Goal: Task Accomplishment & Management: Manage account settings

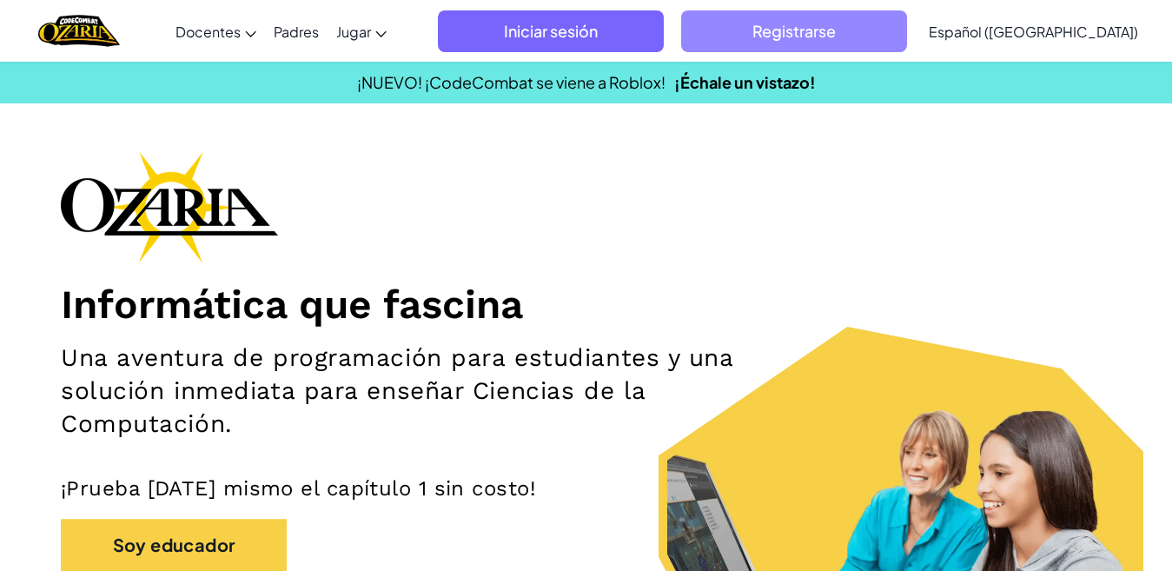
click at [805, 29] on span "Registrarse" at bounding box center [794, 31] width 226 height 42
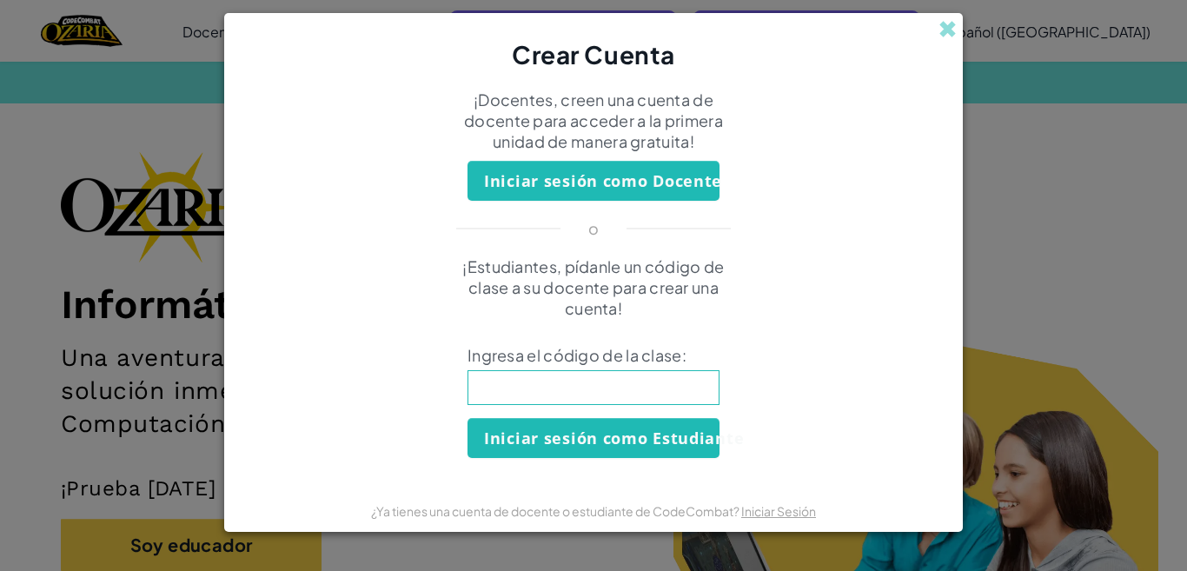
click at [633, 172] on button "Iniciar sesión como Docente" at bounding box center [593, 181] width 252 height 40
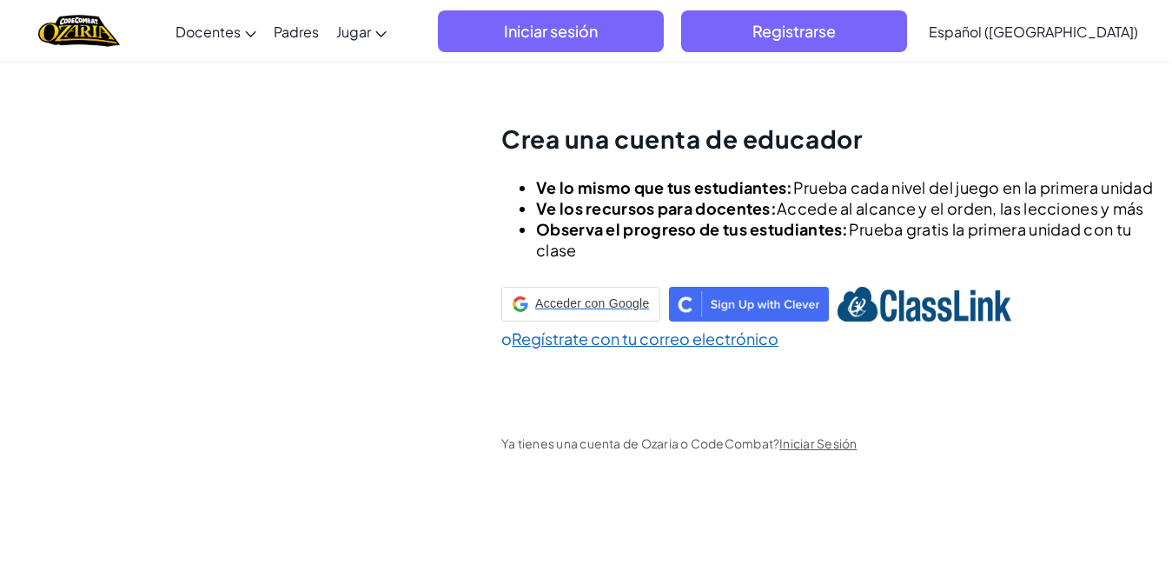
scroll to position [61, 0]
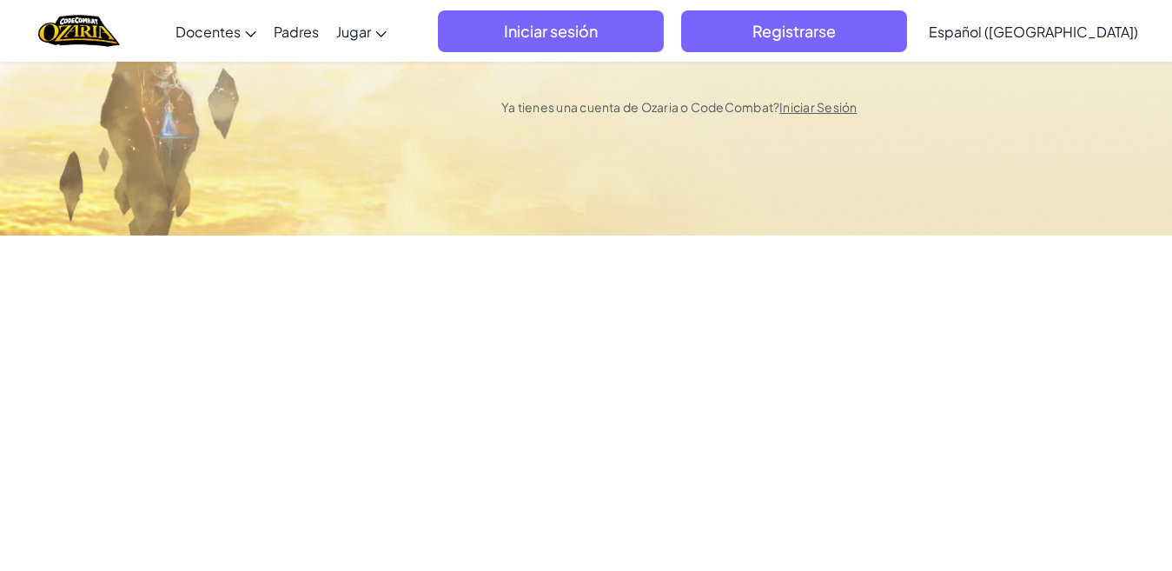
select select "Colombia"
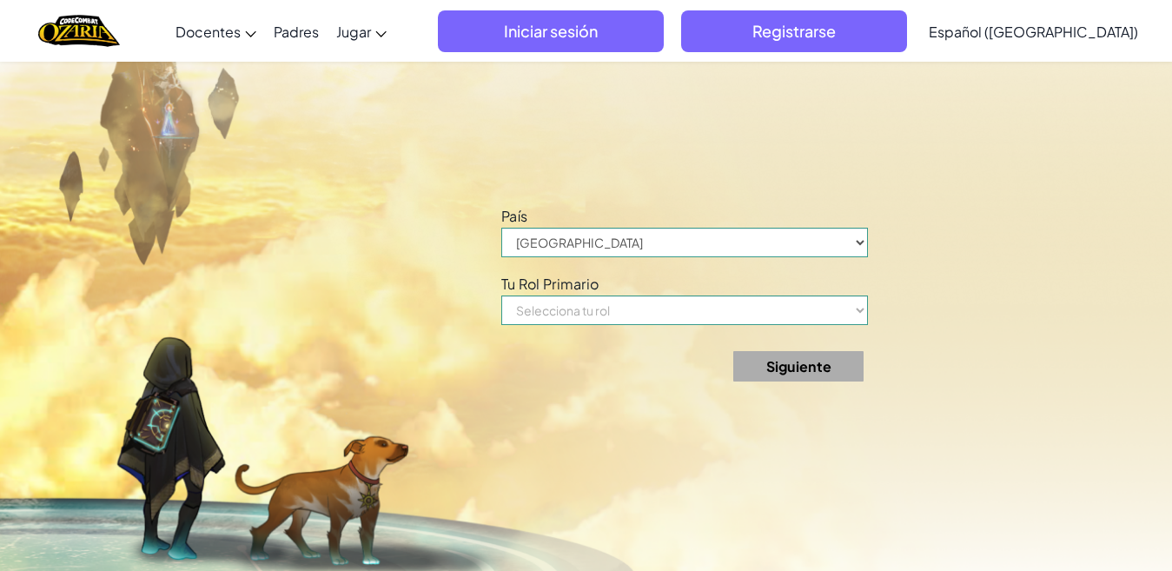
scroll to position [632, 0]
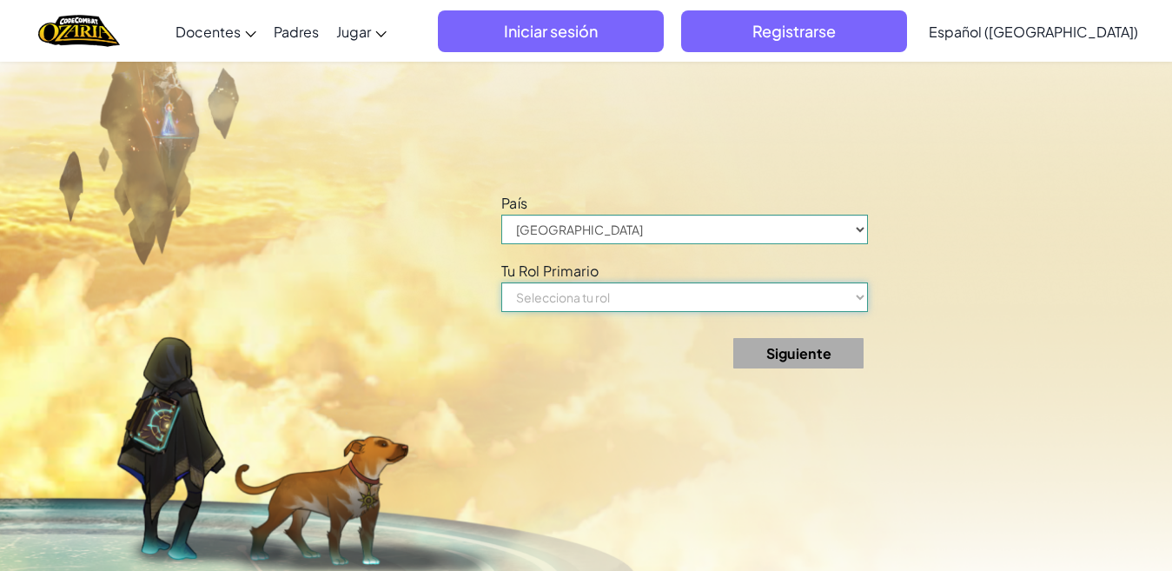
click at [775, 294] on select "Selecciona tu rol Docente Padre Director Coordinador de tecnología Tutor Superv…" at bounding box center [684, 297] width 367 height 30
select select "Teacher"
click at [507, 282] on select "Selecciona tu rol Docente Padre Director Coordinador de tecnología Tutor Superv…" at bounding box center [684, 297] width 367 height 30
click at [806, 353] on button "Siguiente" at bounding box center [798, 353] width 130 height 30
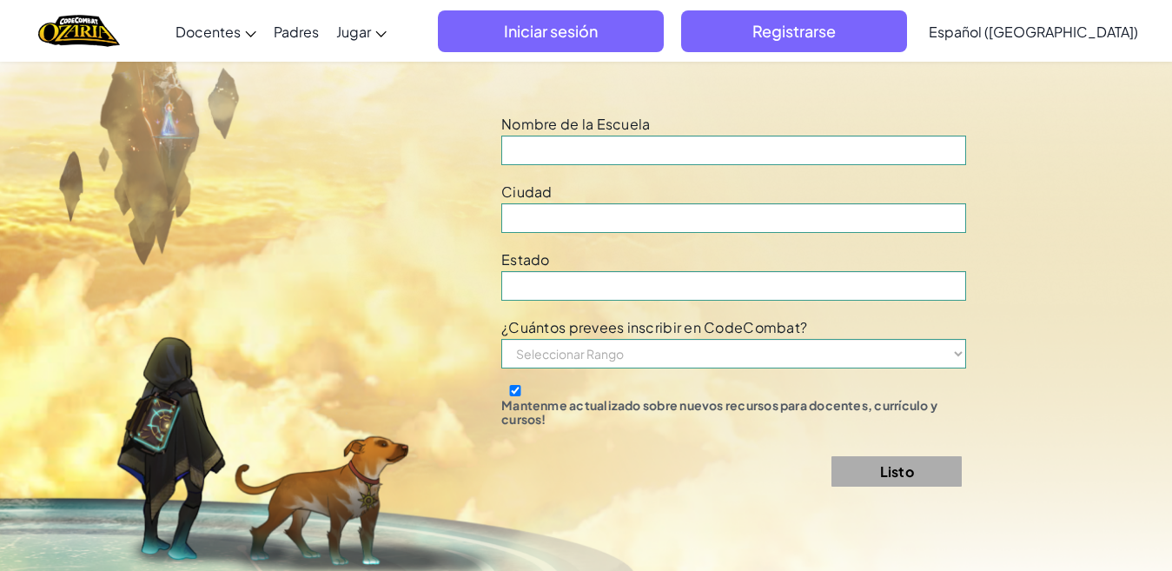
scroll to position [1202, 0]
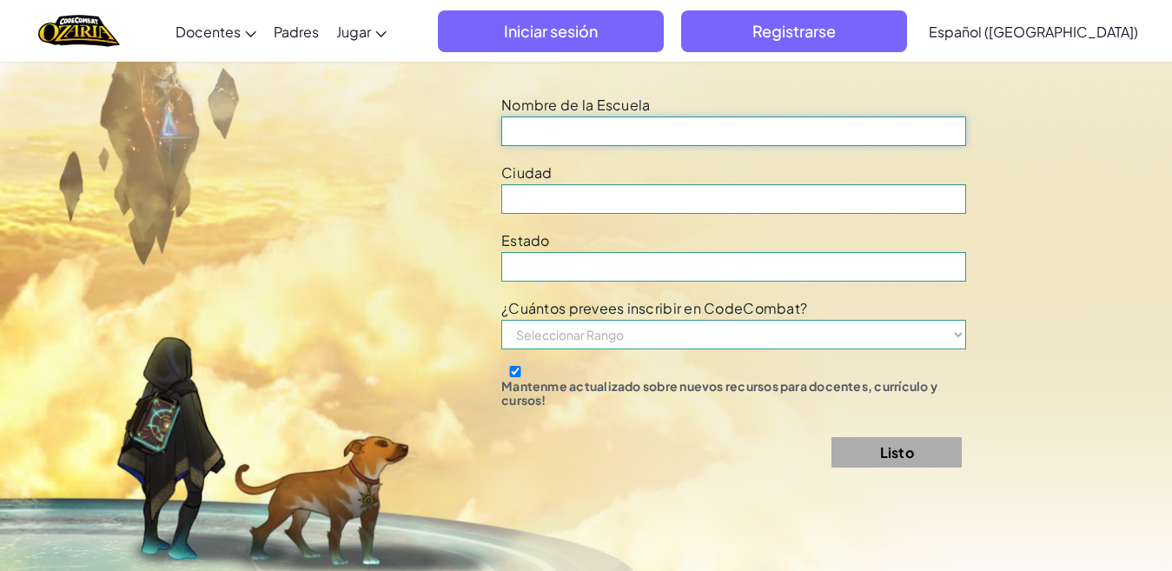
click at [669, 137] on input at bounding box center [733, 131] width 465 height 30
type input "Pio X"
type input "Chipaque"
click at [604, 262] on input at bounding box center [733, 267] width 465 height 30
click at [966, 333] on select "Seleccionar Rango 1-10 11-50 51-100 101-200 201-500 501-1000 1000+" at bounding box center [733, 335] width 465 height 30
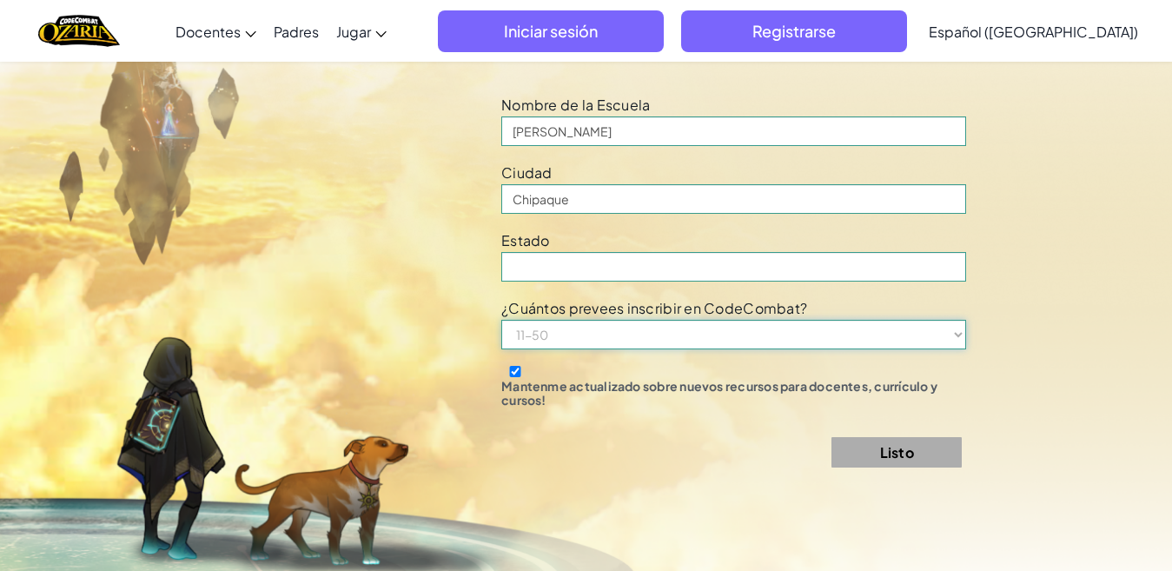
click at [507, 320] on select "Seleccionar Rango 1-10 11-50 51-100 101-200 201-500 501-1000 1000+" at bounding box center [733, 335] width 465 height 30
click at [966, 334] on select "Seleccionar Rango 1-10 11-50 51-100 101-200 201-500 501-1000 1000+" at bounding box center [733, 335] width 465 height 30
select select "51-100"
click at [507, 320] on select "Seleccionar Rango 1-10 11-50 51-100 101-200 201-500 501-1000 1000+" at bounding box center [733, 335] width 465 height 30
click at [1171, 365] on html "Cambia la navigación Docentes Crear Cuenta Gratis Soluciones para Escuelas y Di…" at bounding box center [586, 143] width 1172 height 2691
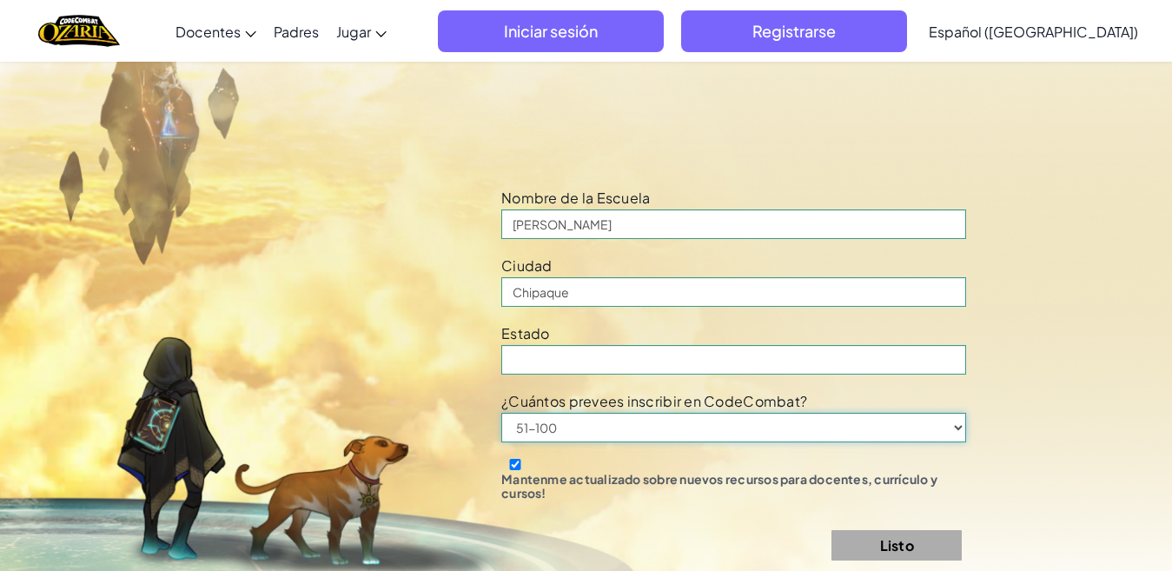
scroll to position [1170, 0]
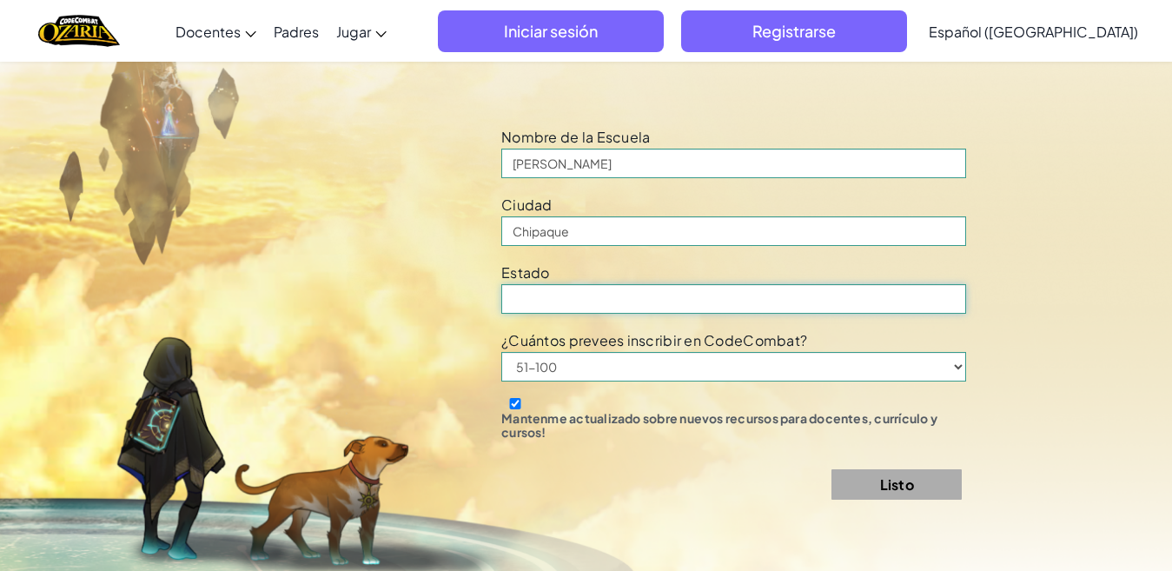
click at [840, 303] on input at bounding box center [733, 299] width 465 height 30
type input "Cundinamarca"
click at [894, 490] on button "Listo" at bounding box center [896, 484] width 130 height 30
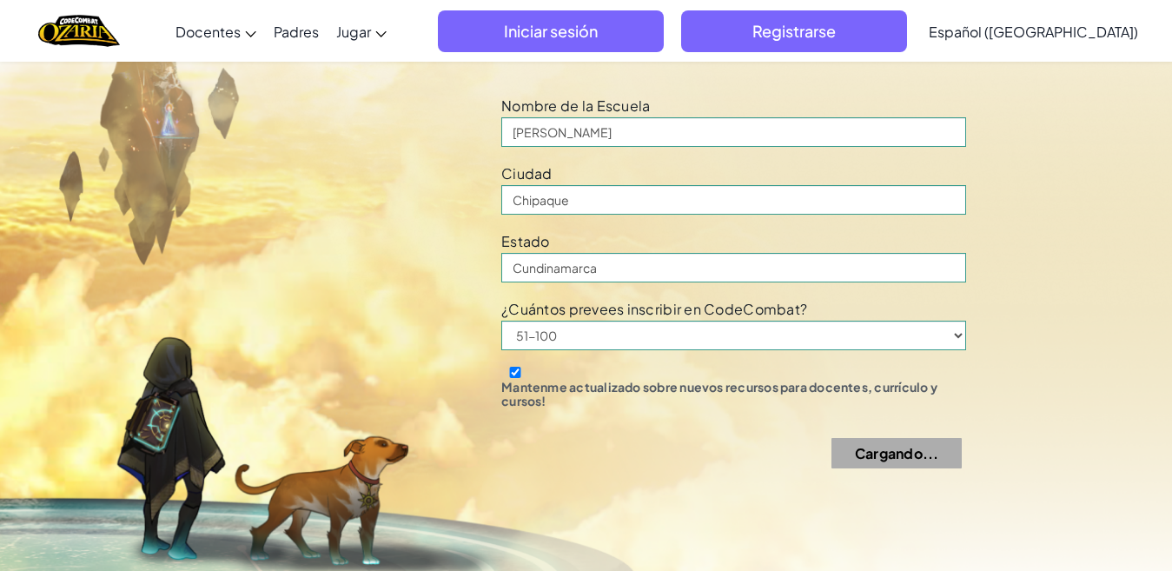
scroll to position [1202, 0]
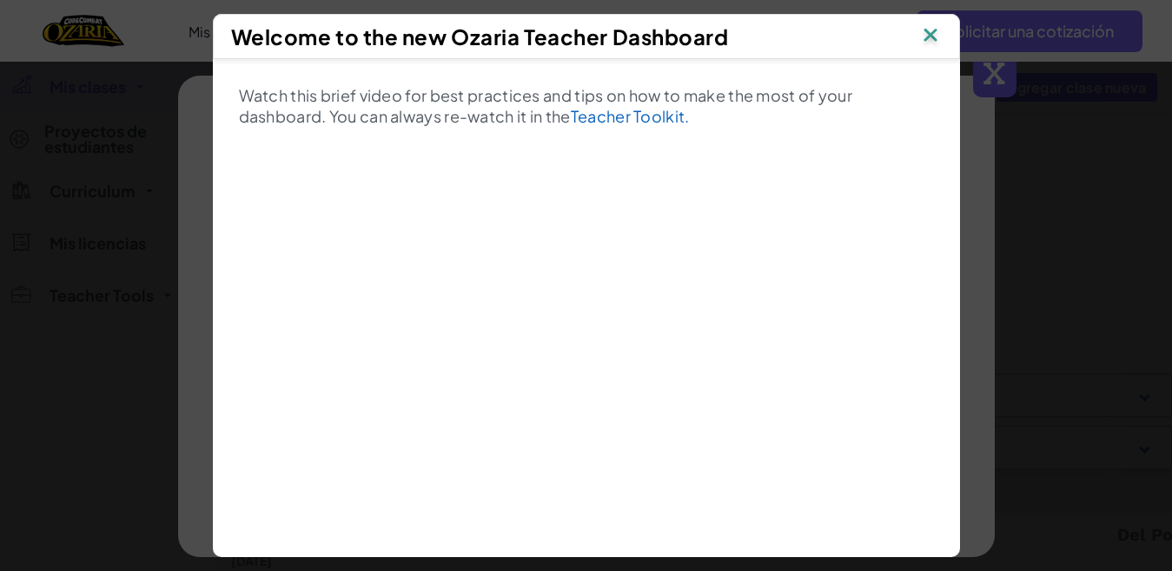
click at [935, 44] on img at bounding box center [930, 36] width 23 height 26
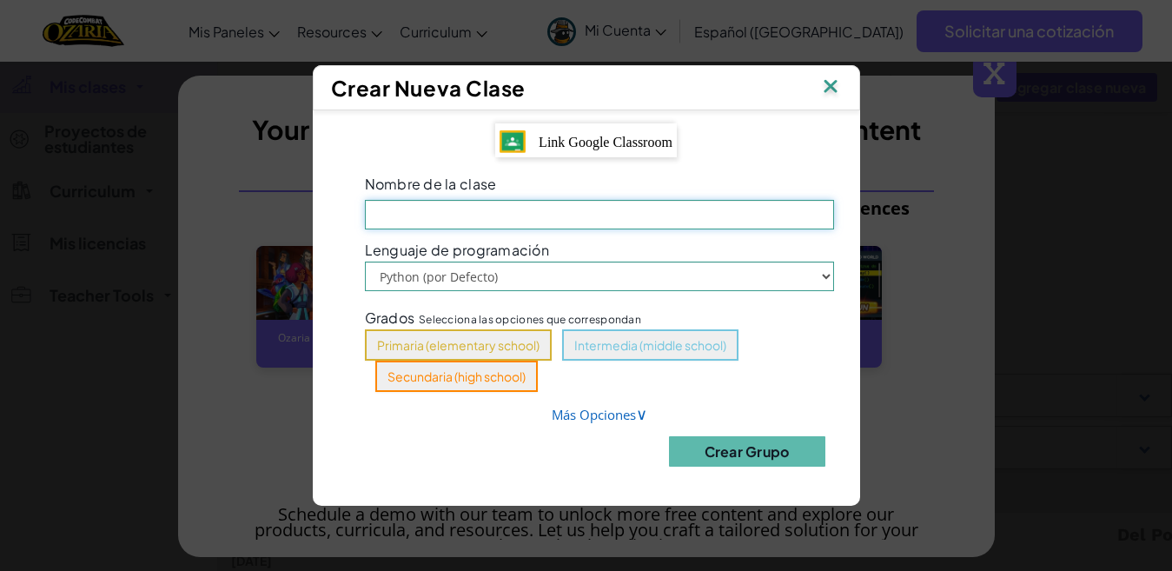
click at [569, 219] on input "Nombre de la clase El campo es obligatorio" at bounding box center [599, 215] width 469 height 30
type input "O"
type input "JAVA SCRIPT NOVENO"
click at [569, 280] on select "Python (por Defecto) JavaScript" at bounding box center [599, 276] width 469 height 30
select select "javascript"
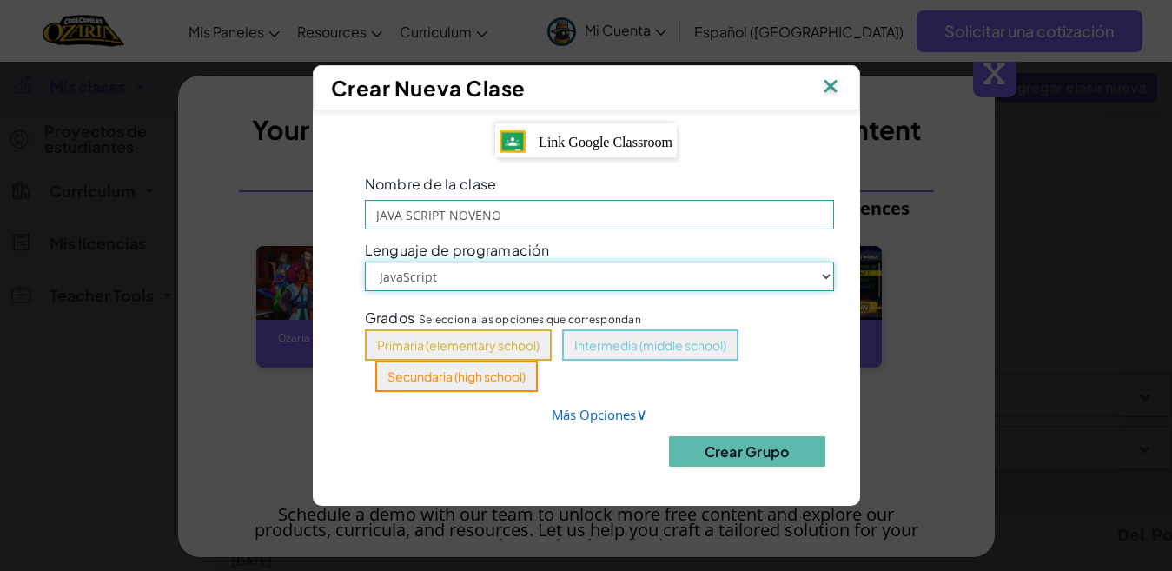
click at [365, 261] on select "Python (por Defecto) JavaScript" at bounding box center [599, 276] width 469 height 30
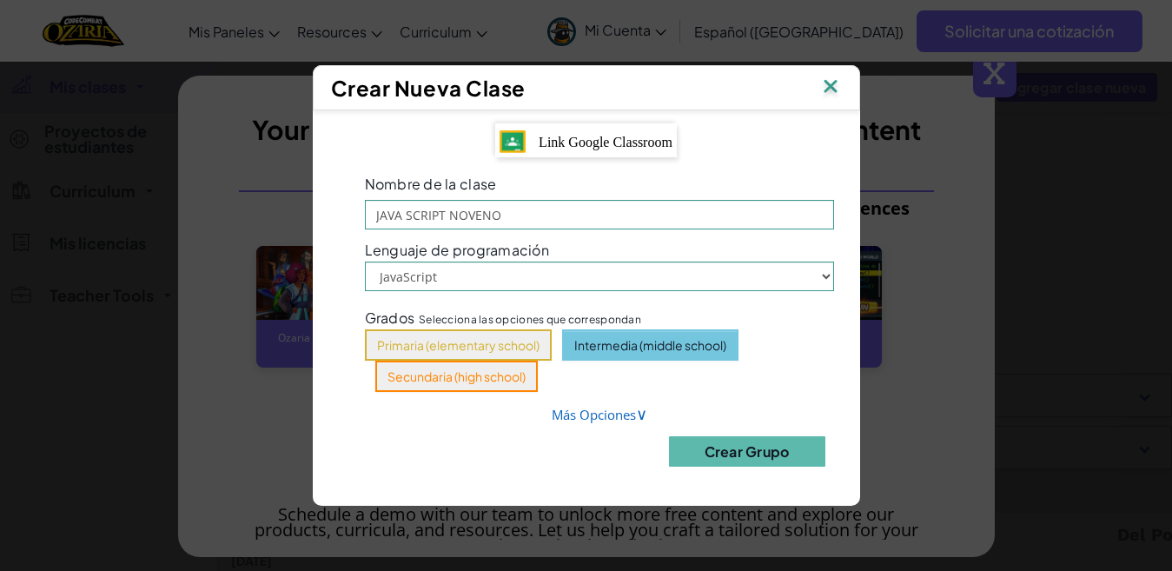
click at [617, 350] on button "Intermedia (middle school)" at bounding box center [650, 344] width 176 height 31
click at [738, 460] on button "Crear Grupo" at bounding box center [747, 451] width 156 height 30
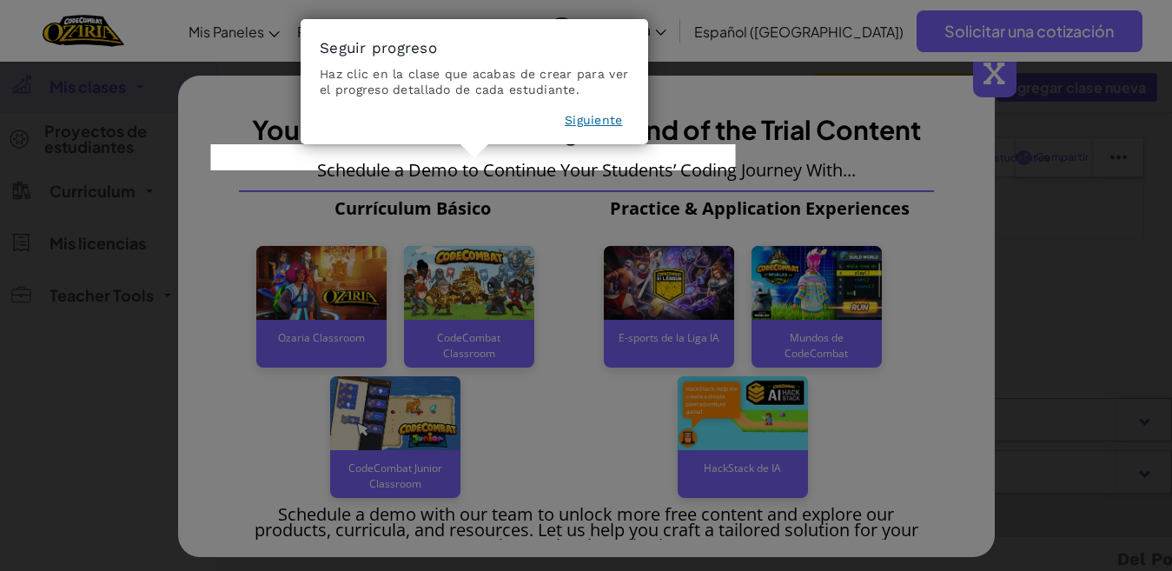
click at [591, 115] on button "Siguiente" at bounding box center [593, 119] width 57 height 17
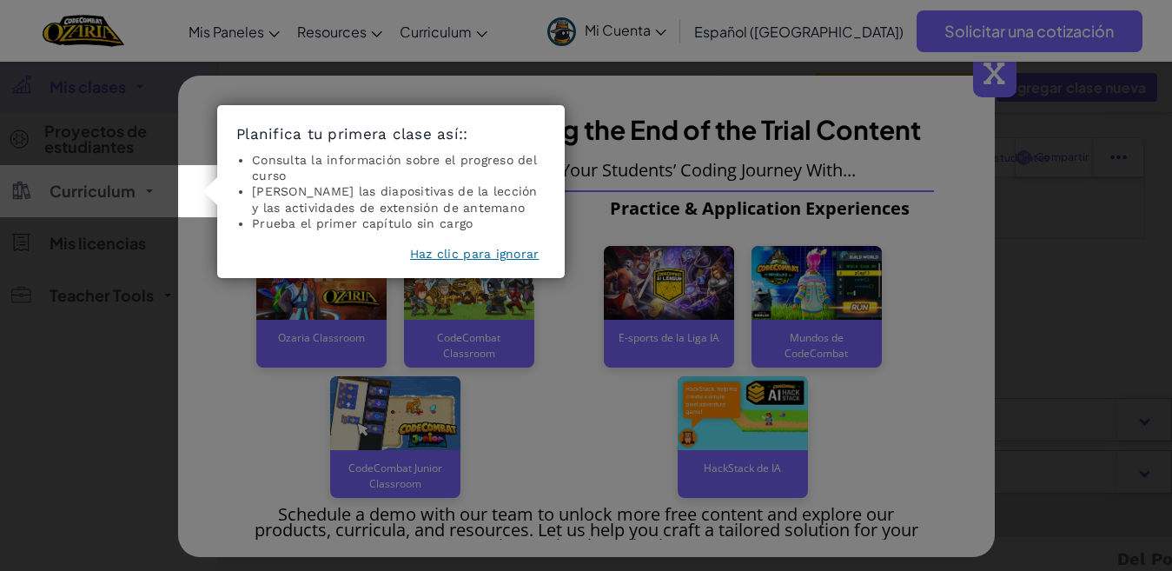
click at [479, 252] on button "Haz clic para ignorar" at bounding box center [474, 253] width 129 height 17
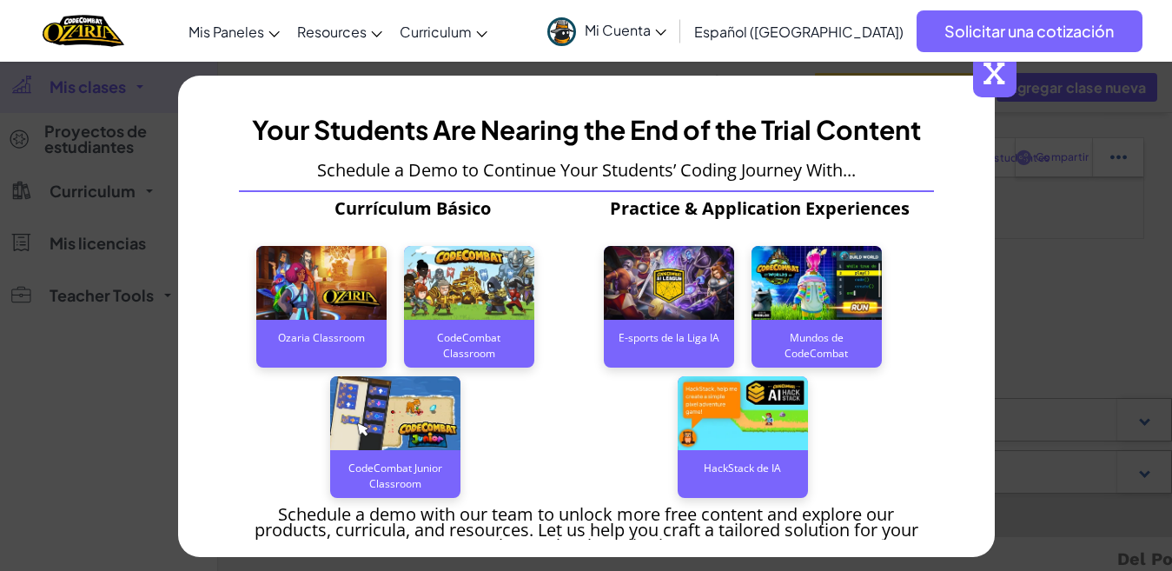
click at [996, 77] on span "x" at bounding box center [994, 75] width 43 height 43
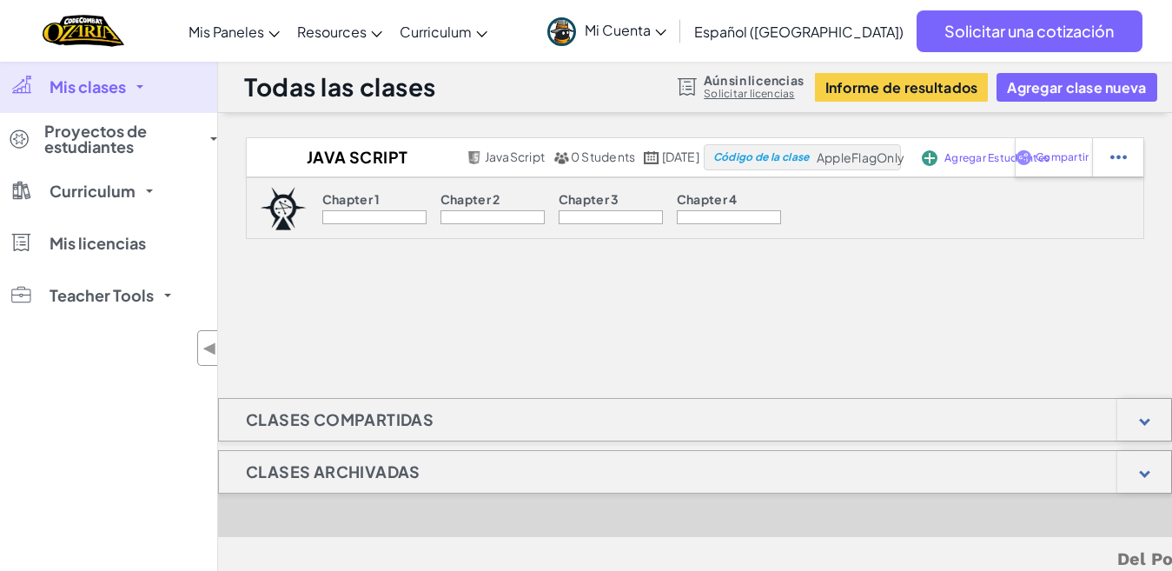
drag, startPoint x: 1141, startPoint y: 4, endPoint x: 160, endPoint y: 386, distance: 1052.3
click at [160, 386] on div "Mis clases Todas las clases JAVA SCRIPT NOVENO Proyectos de estudiantes JAVA SC…" at bounding box center [108, 346] width 217 height 571
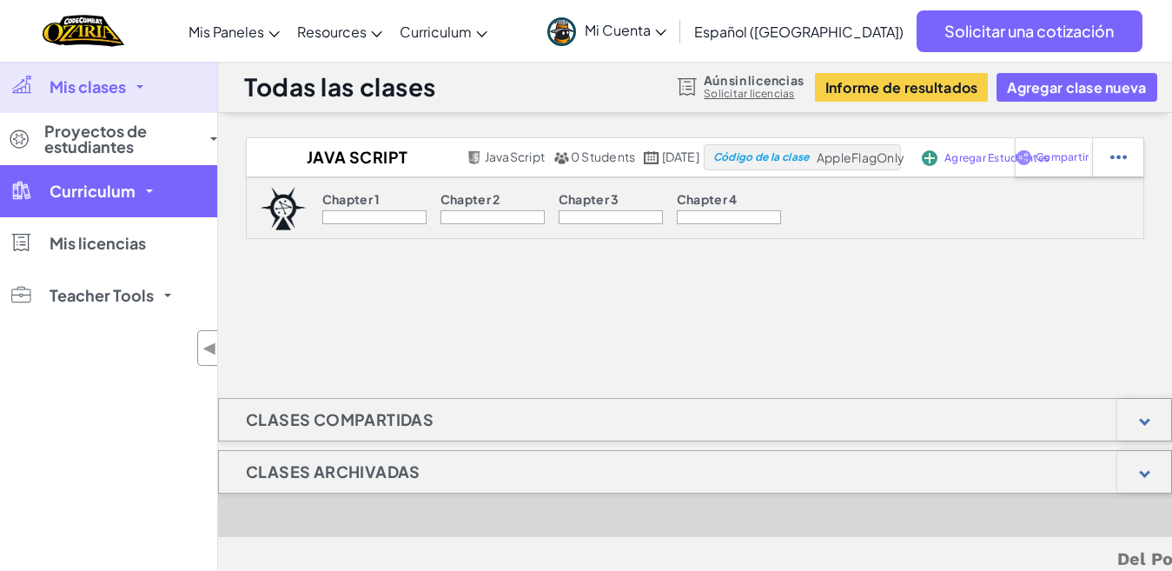
click at [156, 190] on link "Curriculum" at bounding box center [108, 191] width 217 height 52
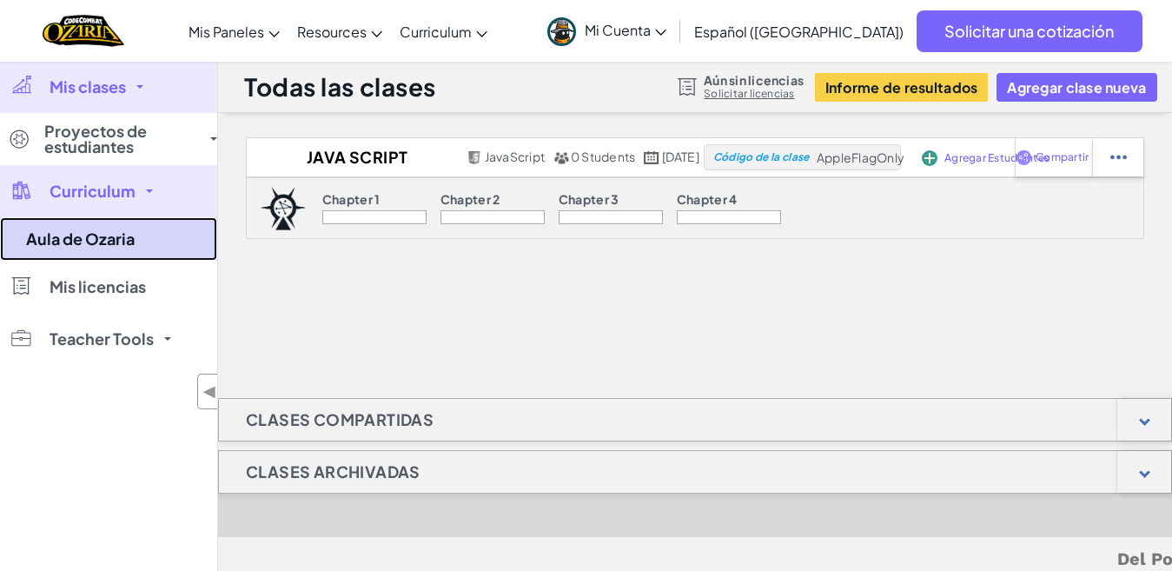
click at [105, 240] on link "Aula de Ozaria" at bounding box center [108, 238] width 217 height 43
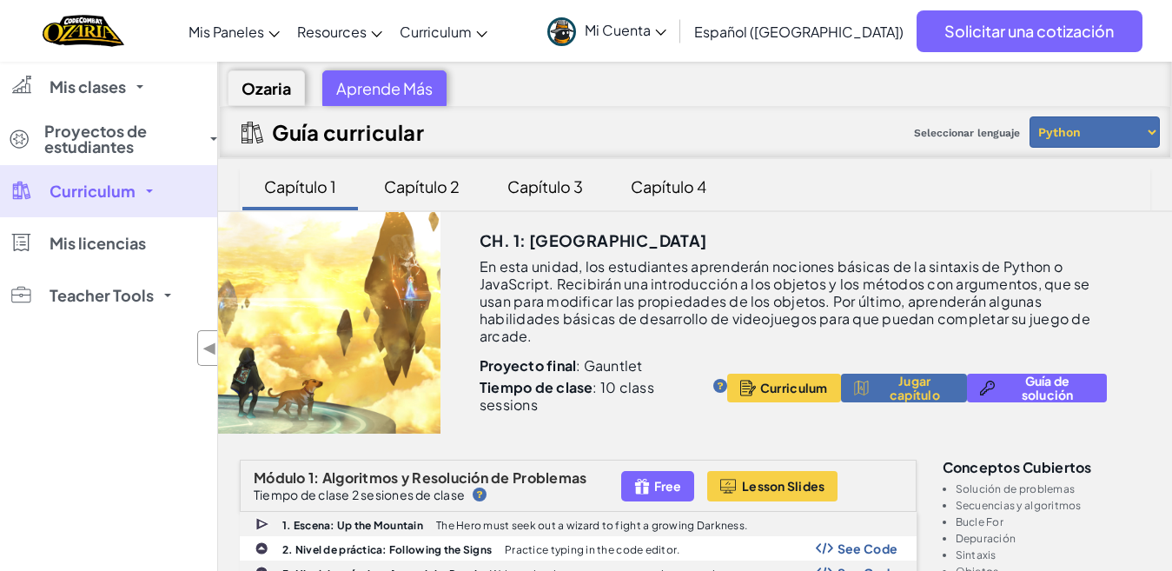
click at [1101, 124] on select "Python JavaScript" at bounding box center [1094, 131] width 130 height 31
select select "javascript"
click at [1029, 116] on select "Python JavaScript" at bounding box center [1094, 131] width 130 height 31
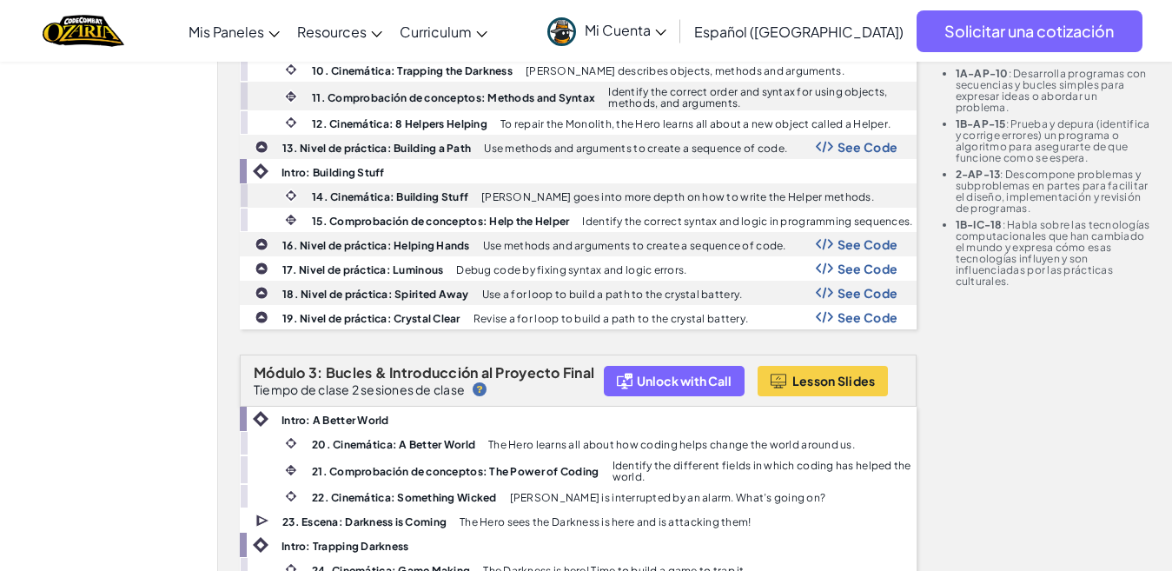
scroll to position [656, 0]
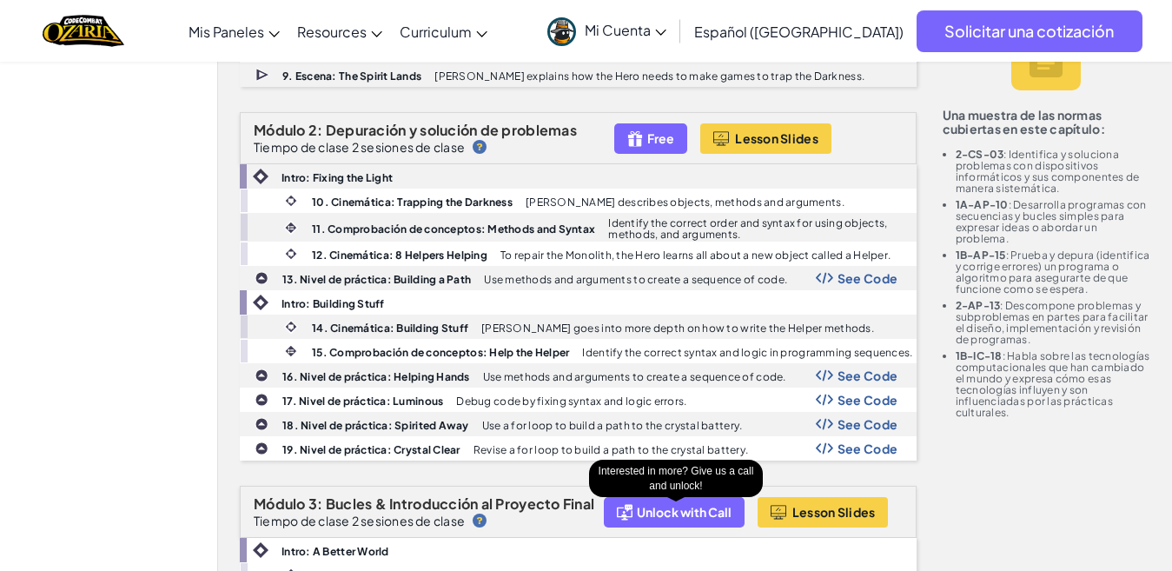
click at [678, 526] on div "Unlock with Call" at bounding box center [674, 512] width 141 height 30
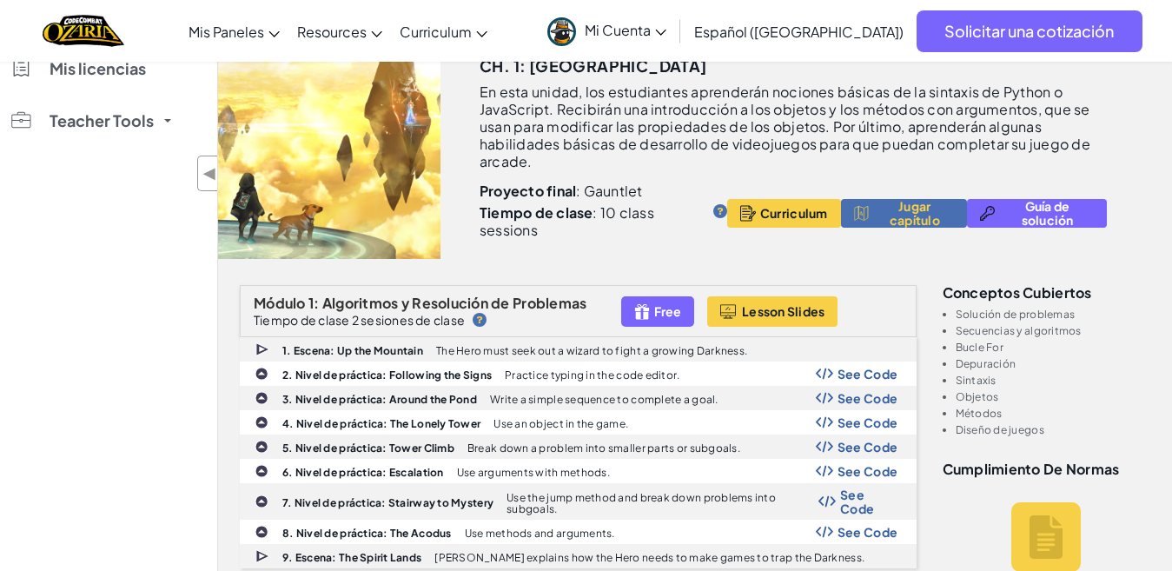
scroll to position [0, 0]
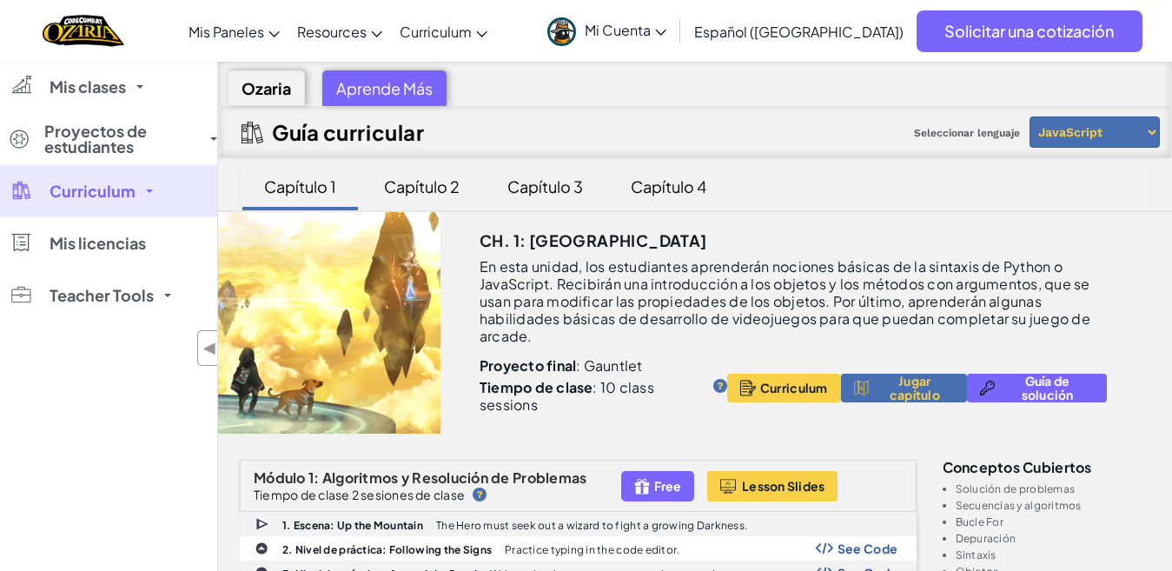
click at [285, 90] on div "Ozaria" at bounding box center [266, 88] width 77 height 36
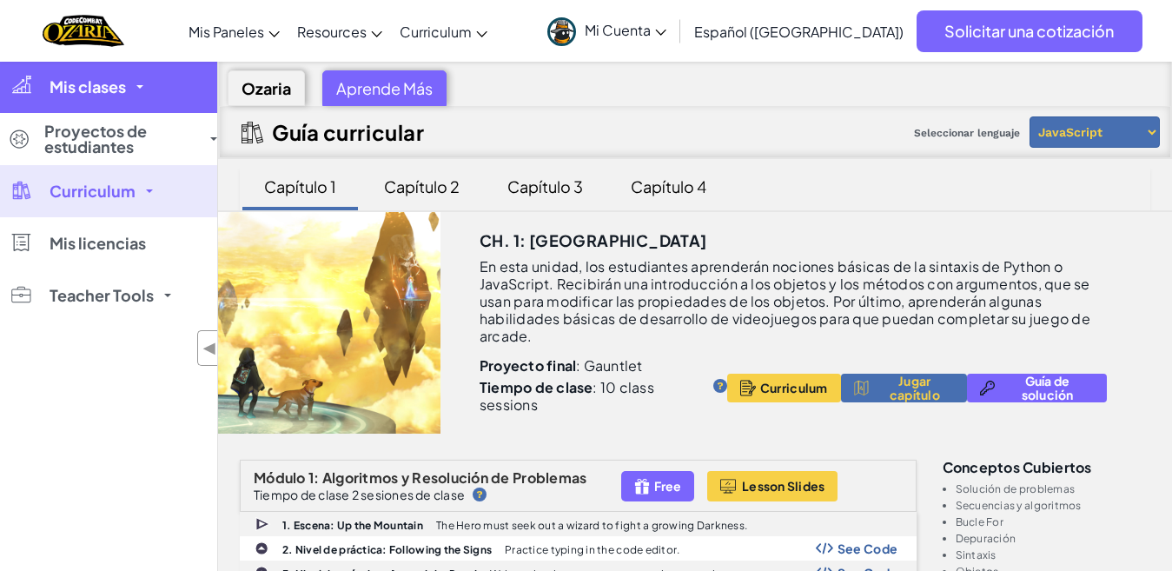
click at [147, 79] on link "Mis clases" at bounding box center [108, 87] width 217 height 52
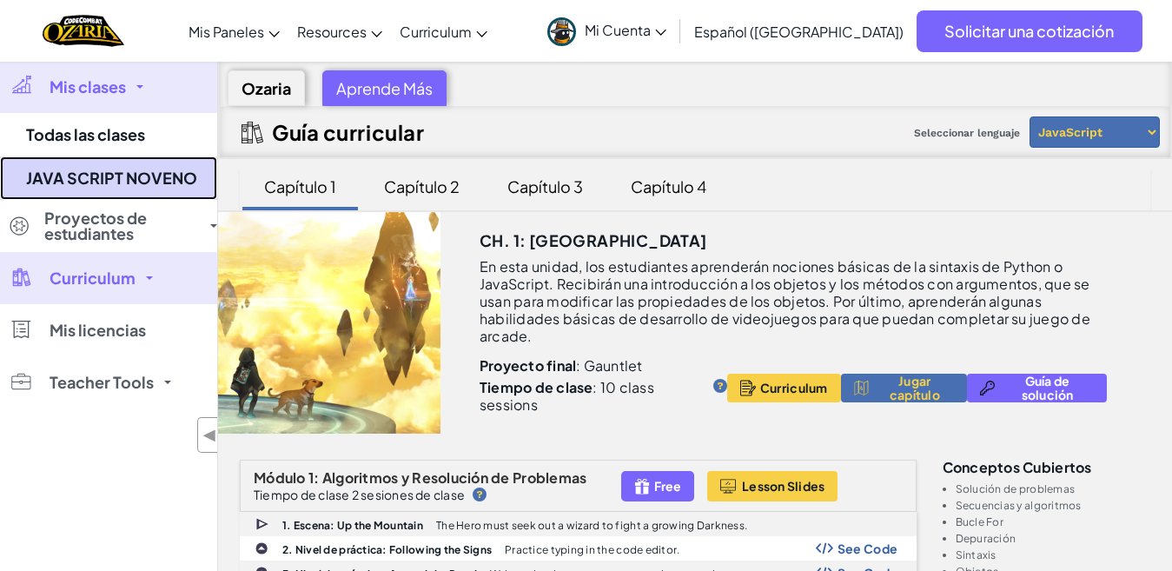
click at [116, 195] on link "JAVA SCRIPT NOVENO" at bounding box center [108, 177] width 217 height 43
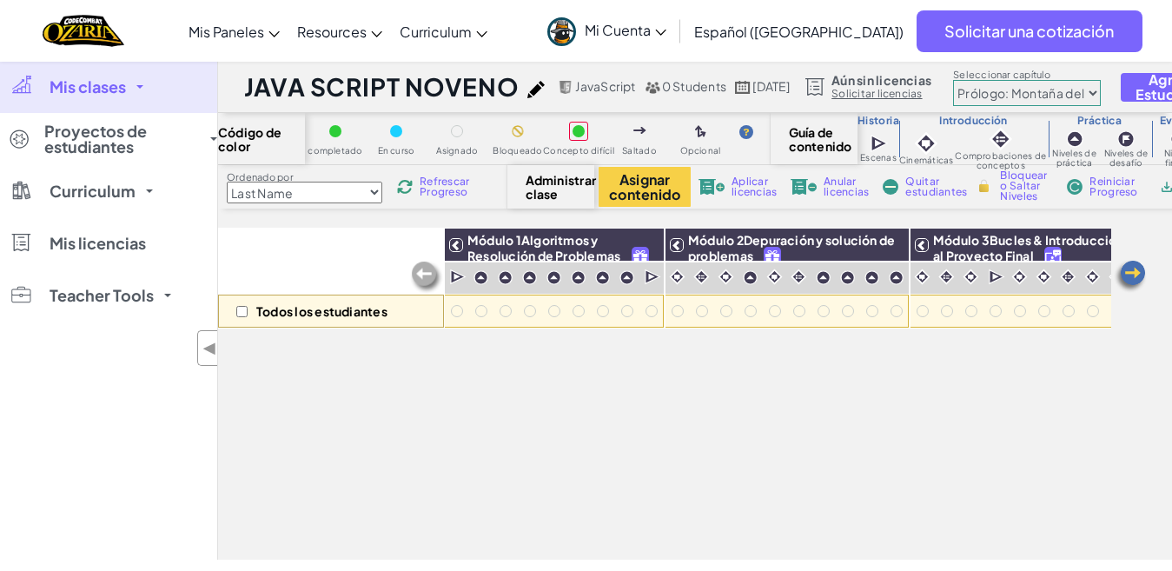
click at [1127, 277] on img at bounding box center [1130, 276] width 35 height 35
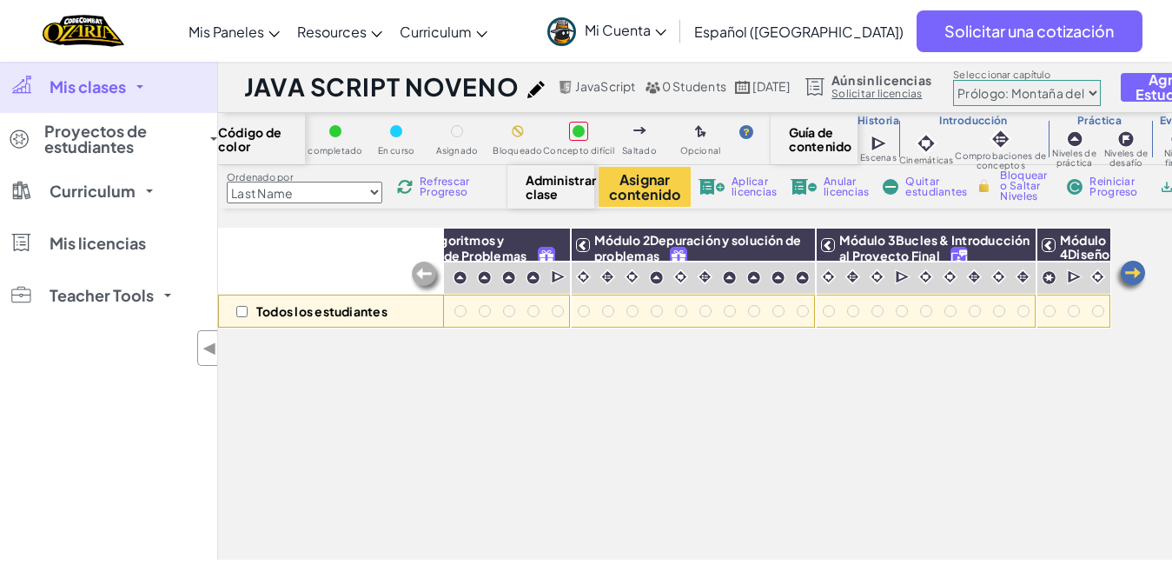
scroll to position [0, 109]
click at [1127, 277] on img at bounding box center [1130, 276] width 35 height 35
click at [416, 274] on img at bounding box center [426, 277] width 35 height 35
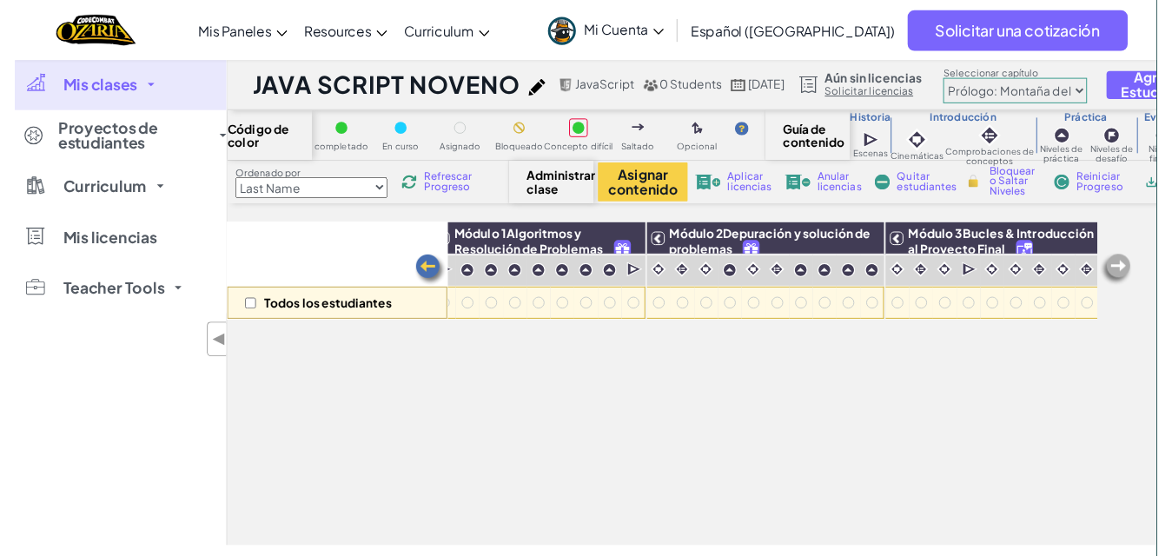
scroll to position [0, 0]
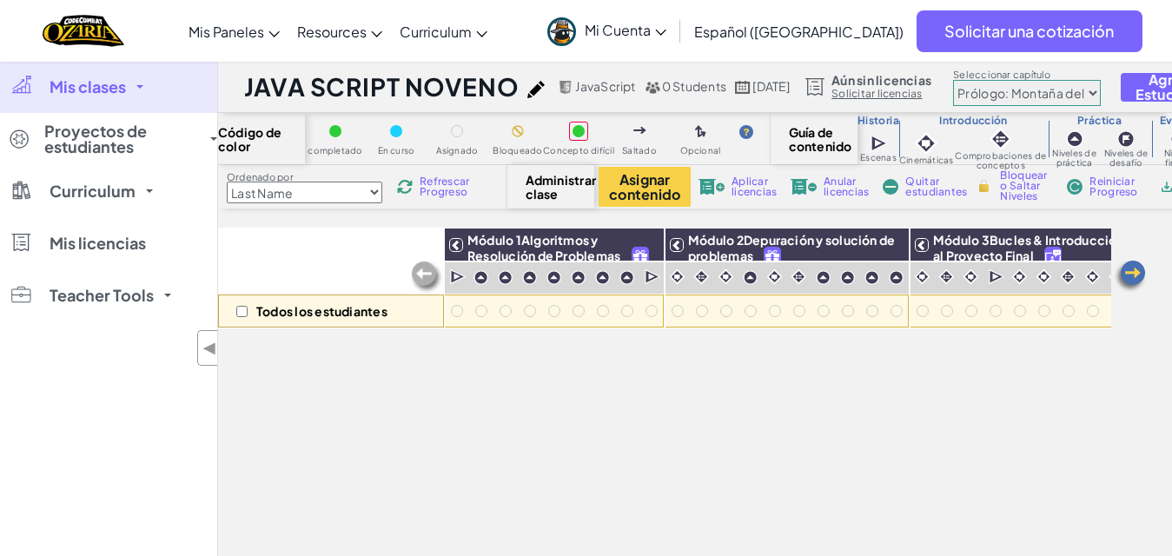
click at [533, 184] on span "Administrar clase" at bounding box center [551, 187] width 51 height 28
click at [534, 90] on img at bounding box center [535, 89] width 17 height 17
select select "javascript"
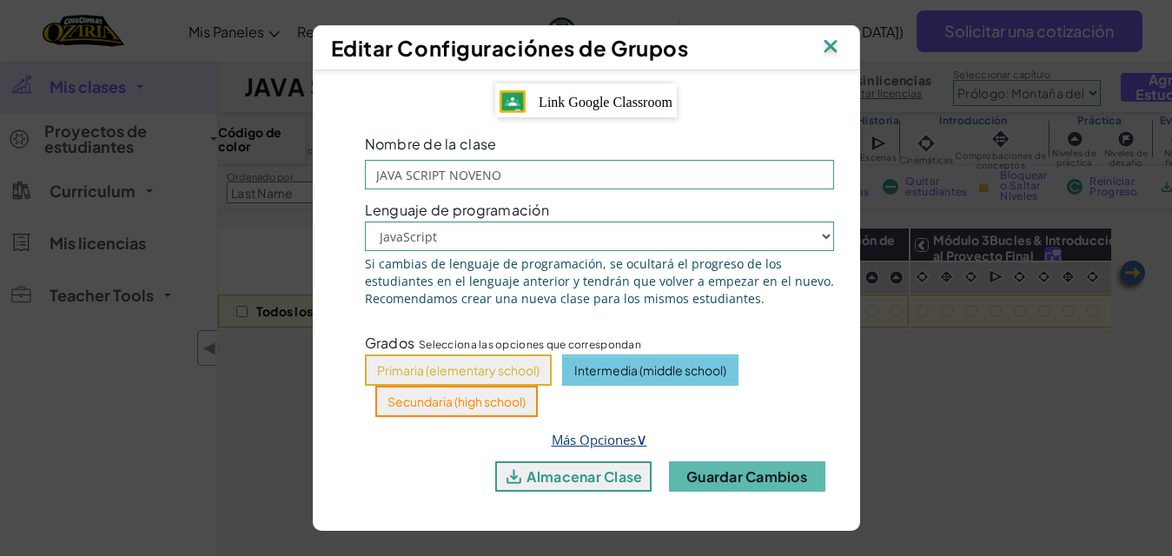
click at [643, 437] on span "∨" at bounding box center [641, 438] width 11 height 21
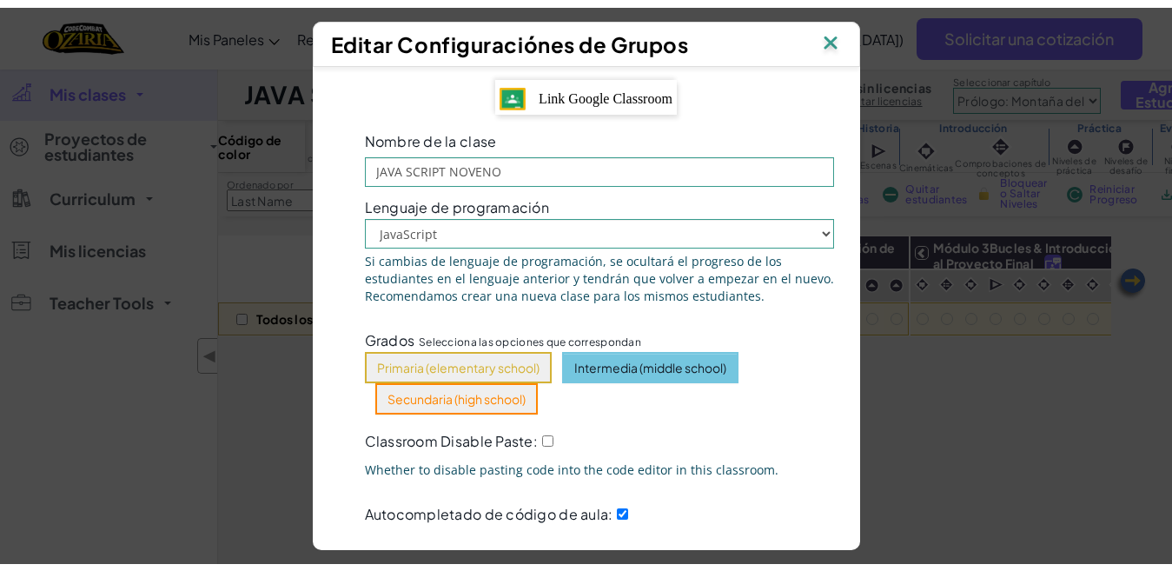
scroll to position [233, 0]
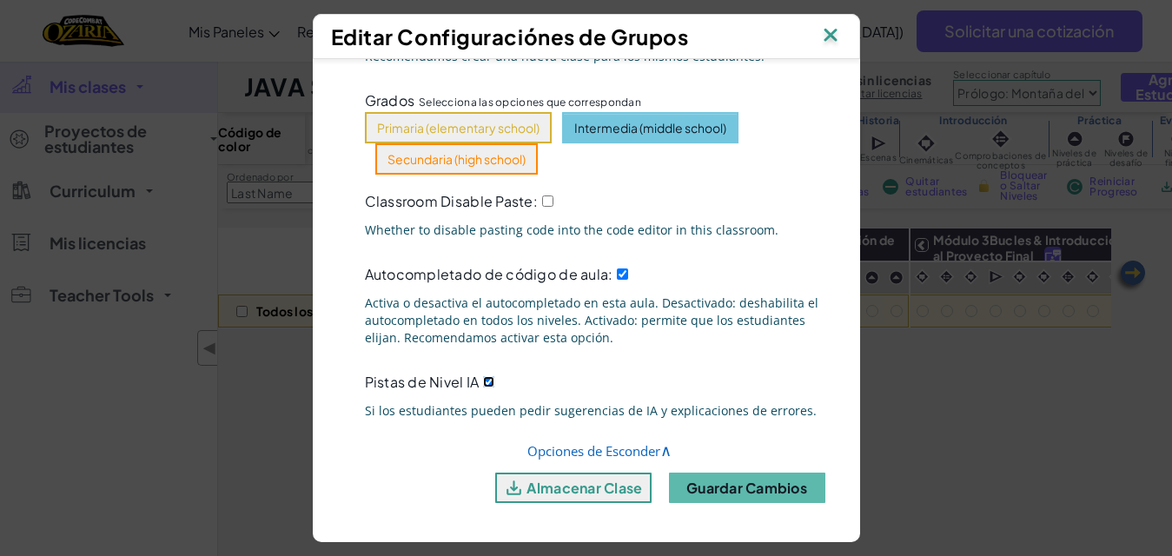
click at [483, 376] on input "Pistas de Nivel IA" at bounding box center [488, 381] width 11 height 11
checkbox input "true"
click at [765, 480] on button "Guardar cambios" at bounding box center [747, 488] width 156 height 30
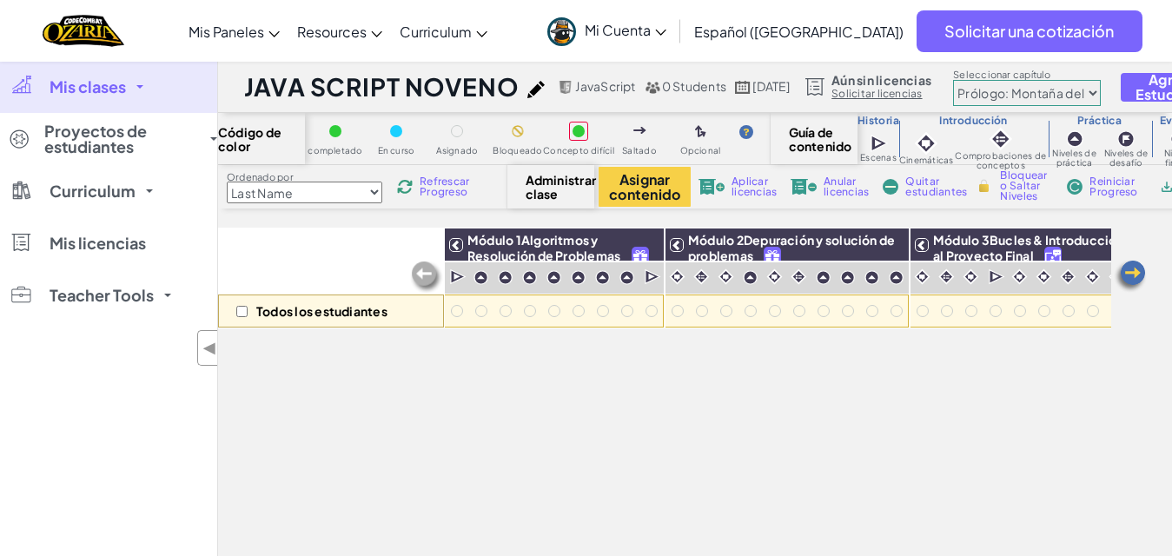
click at [675, 39] on link "Mi Cuenta" at bounding box center [607, 30] width 136 height 55
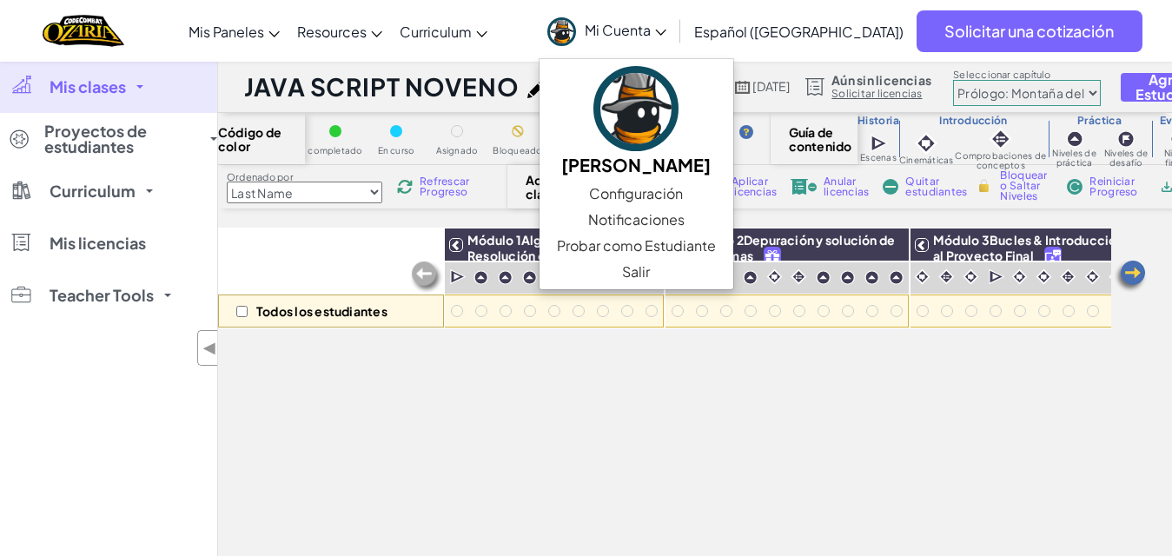
click at [545, 14] on div "[MEDICAL_DATA] la navigación Mis Paneles Tablero de Maestros de Ozaria Panel de…" at bounding box center [586, 31] width 1181 height 62
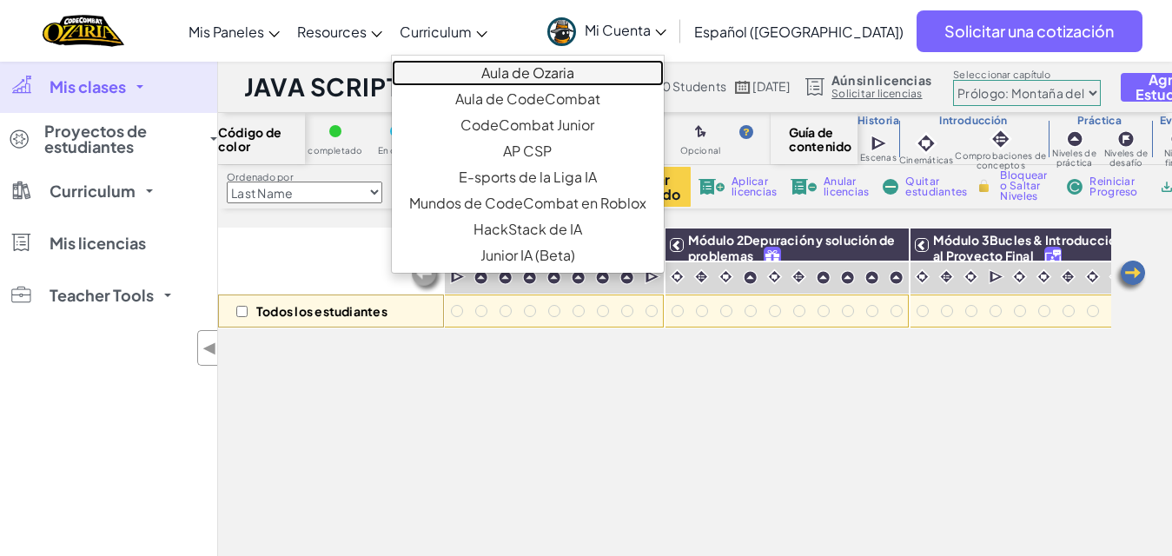
click at [513, 69] on link "Aula de Ozaria" at bounding box center [528, 73] width 272 height 26
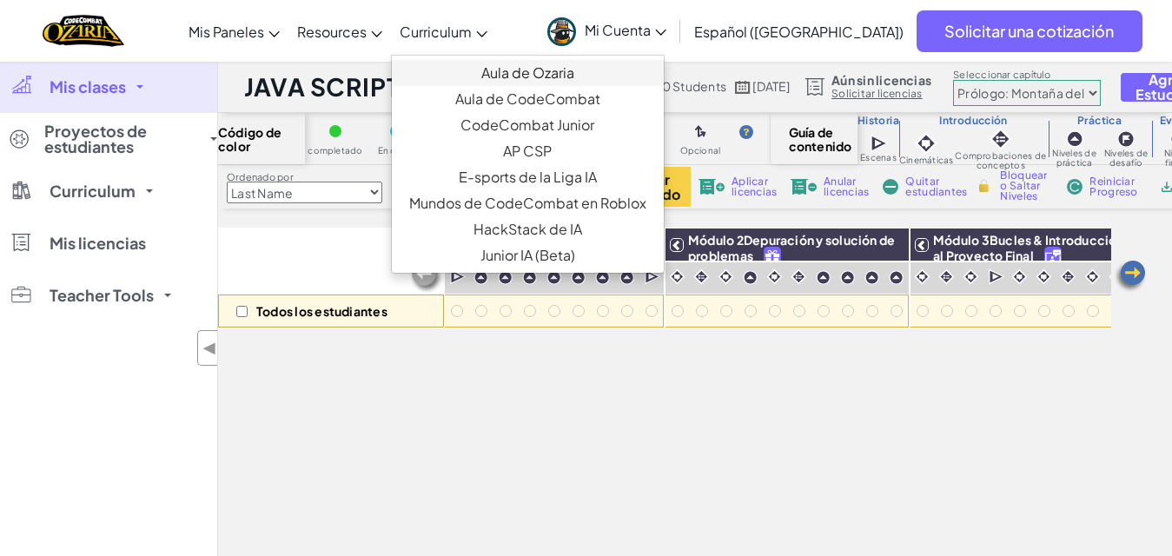
select select "javascript"
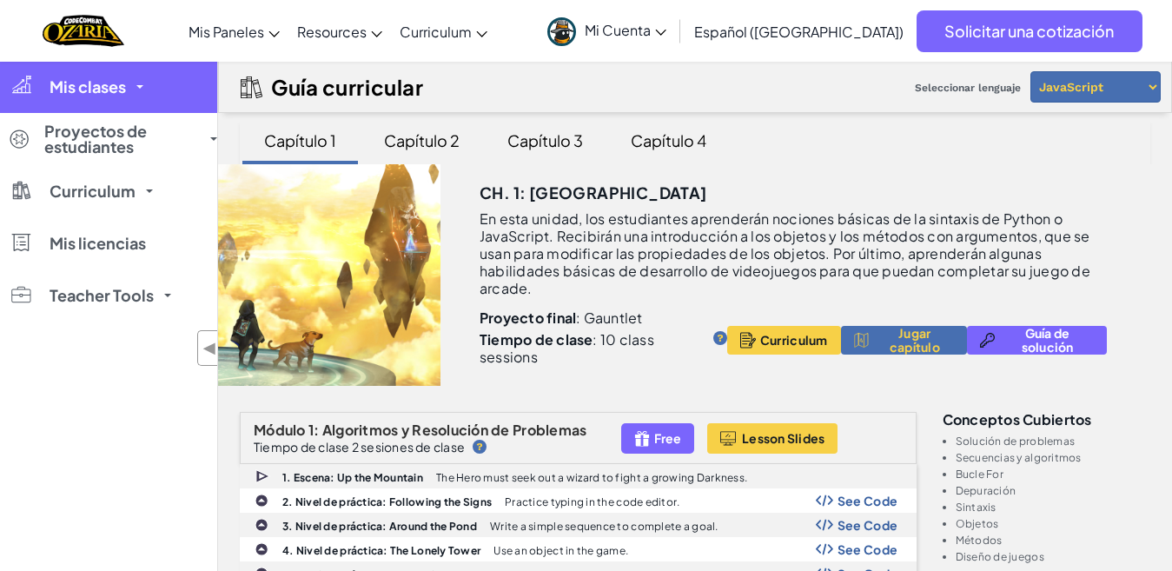
click at [134, 103] on link "Mis clases" at bounding box center [108, 87] width 217 height 52
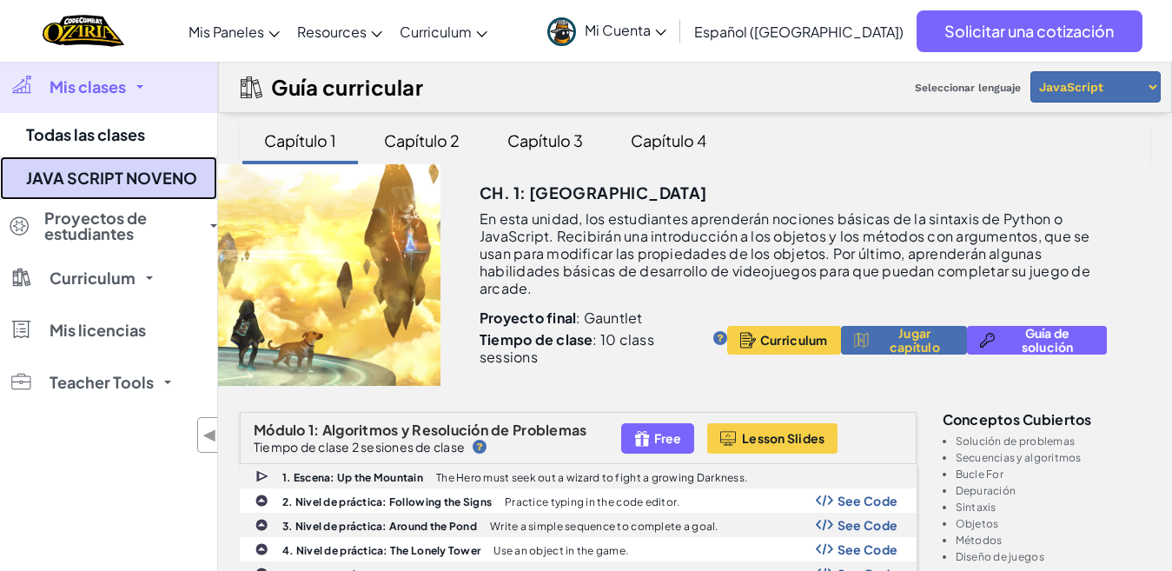
click at [119, 191] on link "JAVA SCRIPT NOVENO" at bounding box center [108, 177] width 217 height 43
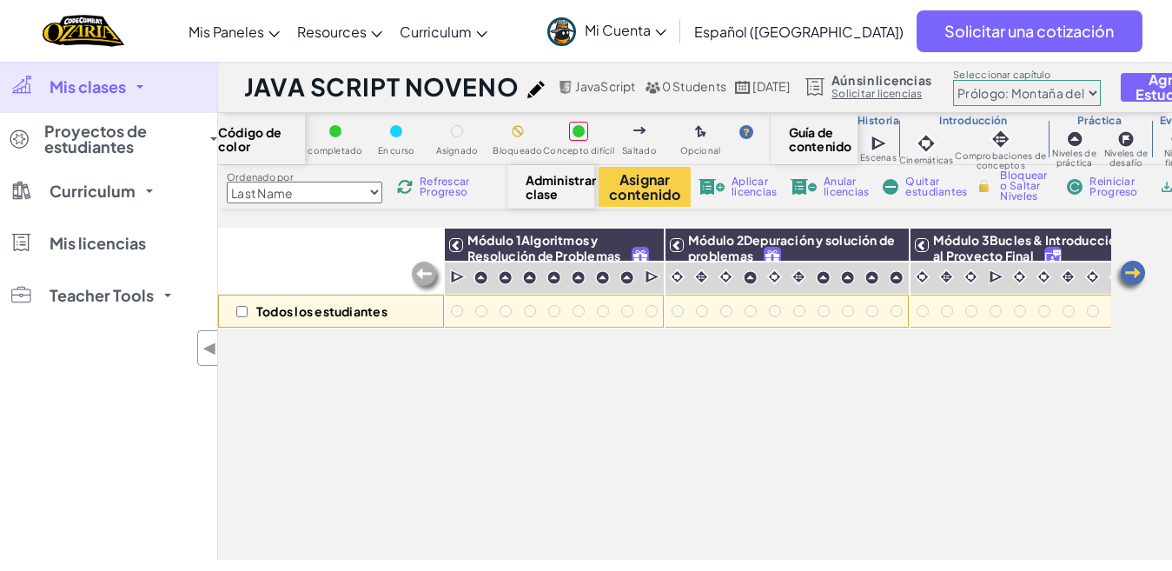
click at [437, 182] on span "Refrescar Progreso" at bounding box center [447, 186] width 54 height 21
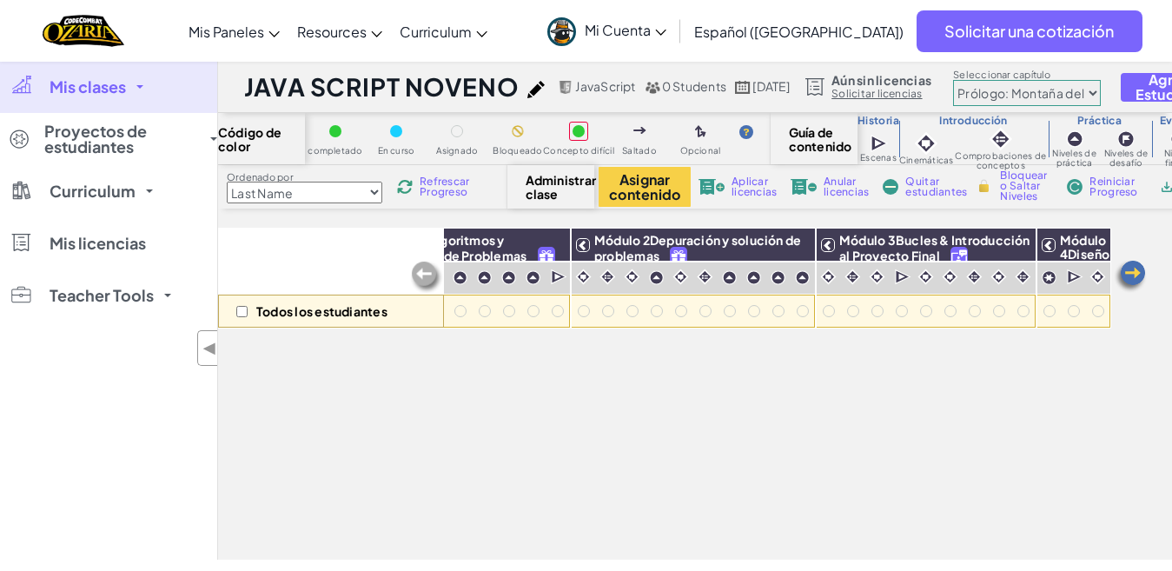
scroll to position [0, 109]
click at [376, 195] on select "Last Name first Name Progress (High to Low) Progress (Low to Hight)" at bounding box center [305, 193] width 156 height 22
click at [653, 87] on img at bounding box center [653, 87] width 16 height 13
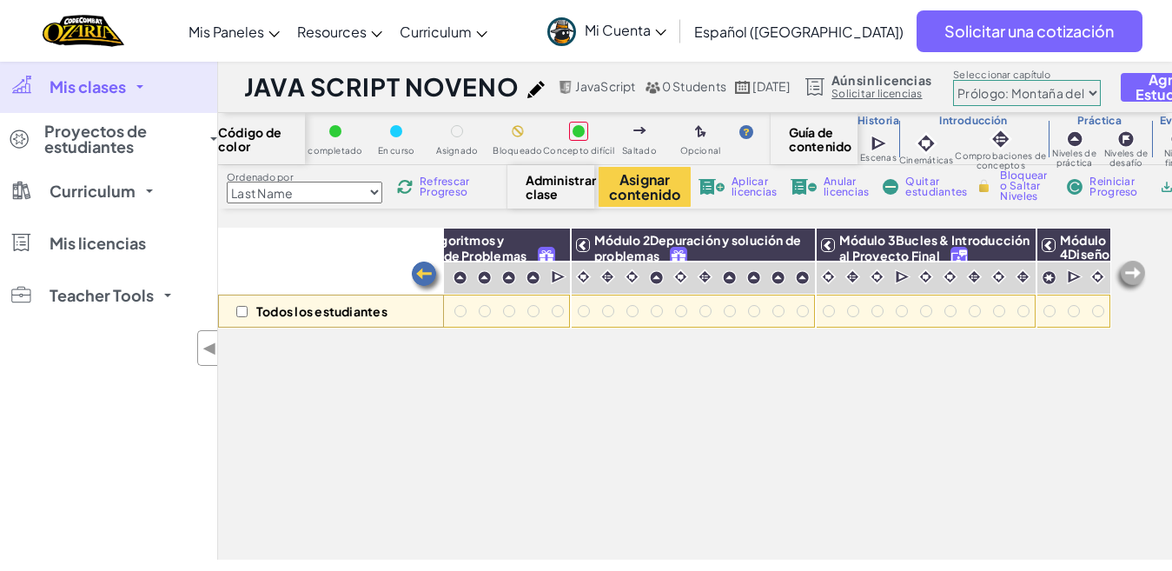
click at [653, 87] on img at bounding box center [653, 87] width 16 height 13
click at [418, 272] on img at bounding box center [426, 277] width 35 height 35
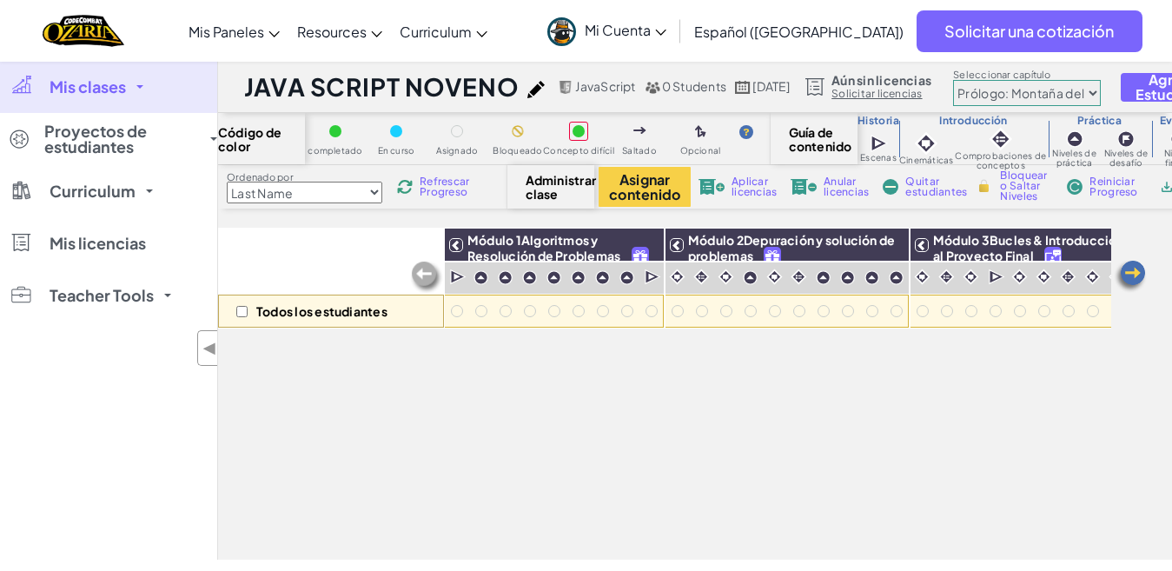
click at [561, 193] on span "Administrar clase" at bounding box center [551, 187] width 51 height 28
click at [1101, 84] on select "Prólogo: Montaña del cielo Capítulo 2: Los Bailarines de la Luna Capítulo 3: La…" at bounding box center [1027, 93] width 148 height 26
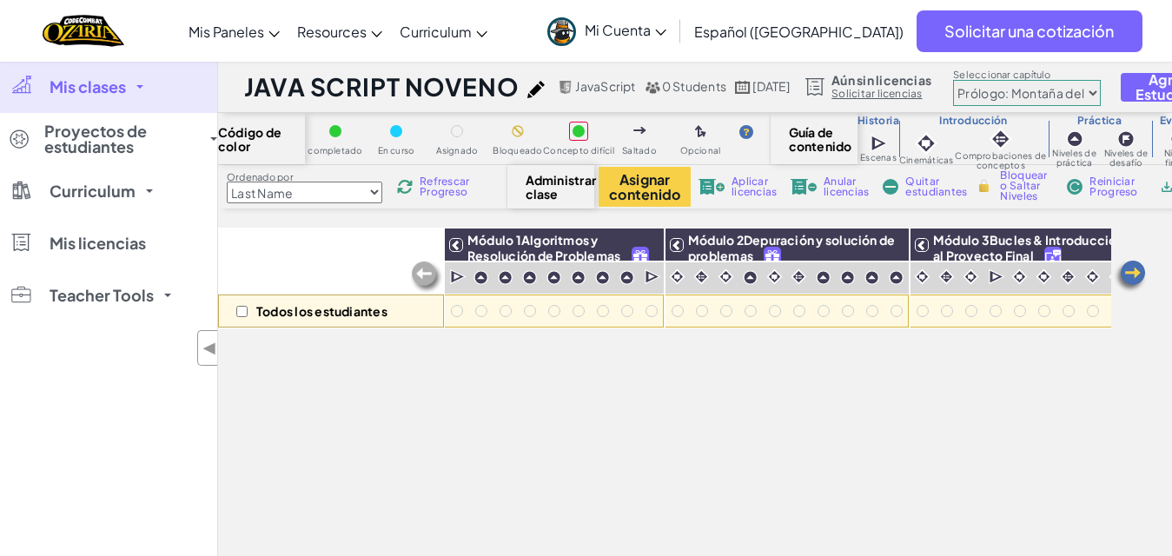
click at [1101, 84] on select "Prólogo: Montaña del cielo Capítulo 2: Los Bailarines de la Luna Capítulo 3: La…" at bounding box center [1027, 93] width 148 height 26
click at [1086, 68] on label "Seleccionar capítulo" at bounding box center [1027, 75] width 148 height 14
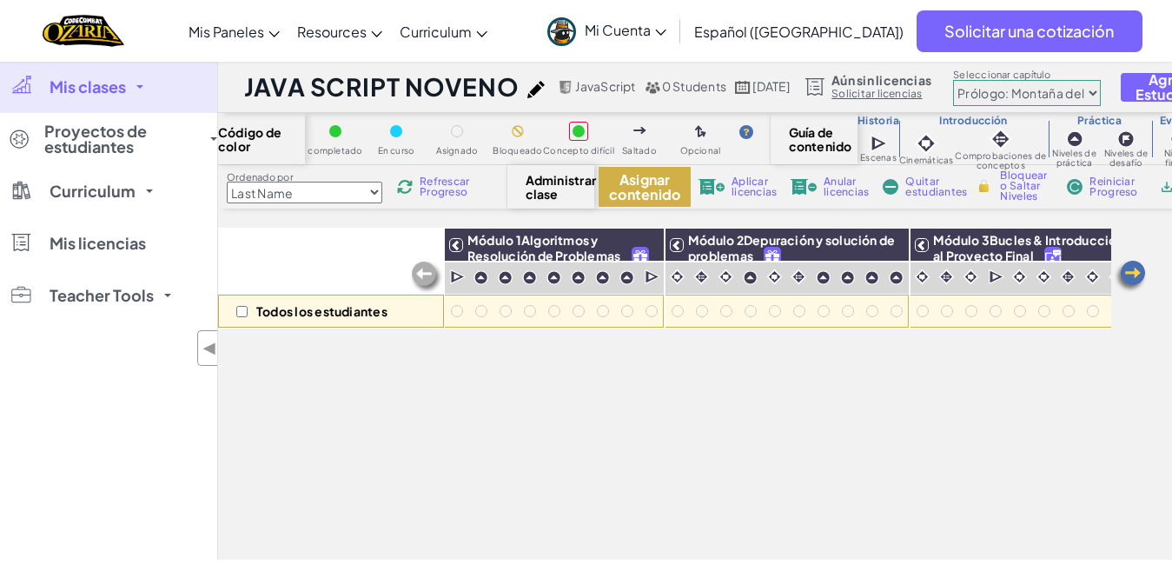
click at [651, 191] on button "Asignar contenido" at bounding box center [645, 187] width 92 height 40
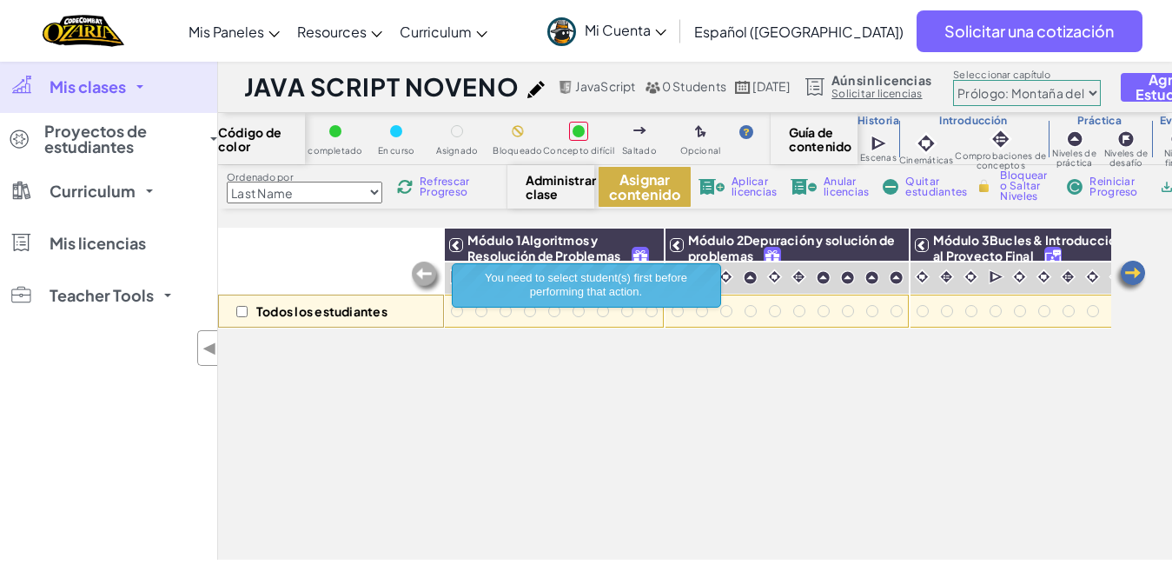
click at [651, 191] on button "Asignar contenido" at bounding box center [645, 187] width 92 height 40
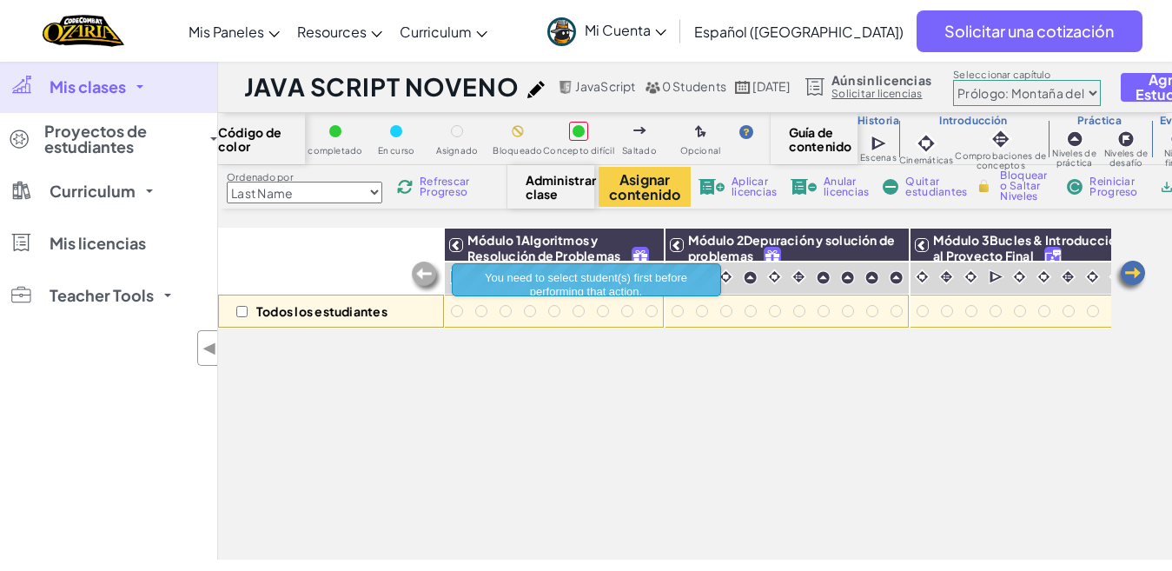
click at [558, 91] on img at bounding box center [566, 87] width 16 height 13
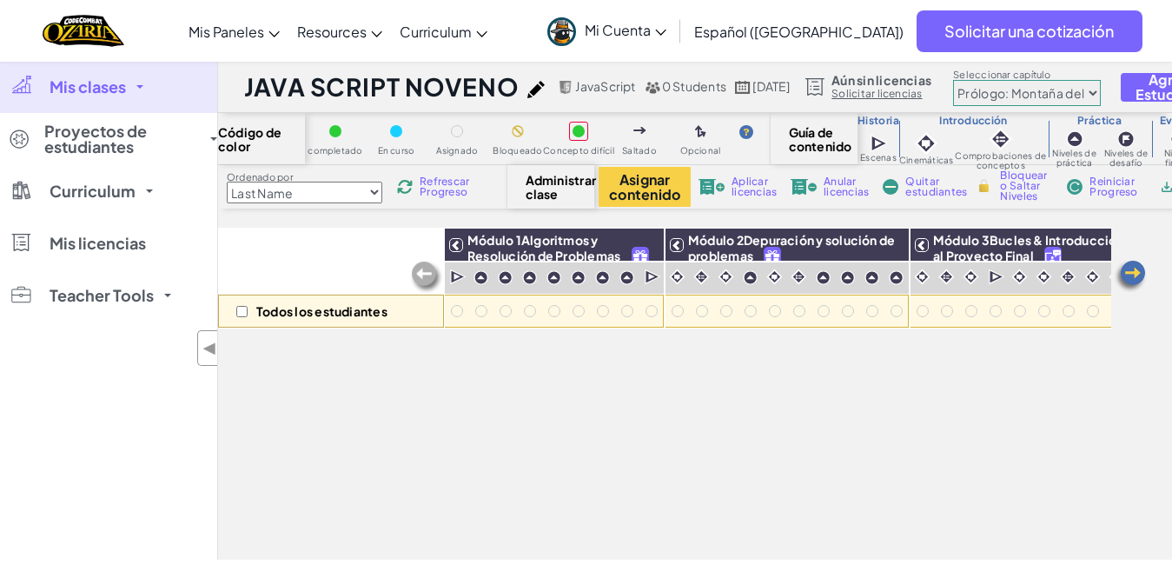
click at [539, 89] on img at bounding box center [535, 89] width 17 height 17
select select "javascript"
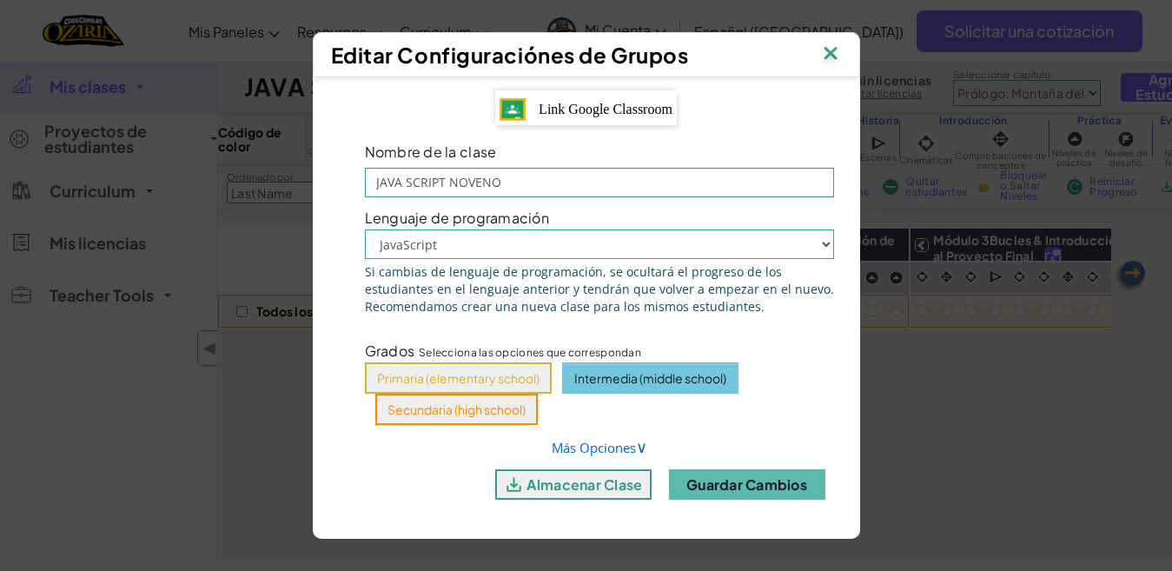
click at [831, 54] on img at bounding box center [830, 55] width 23 height 26
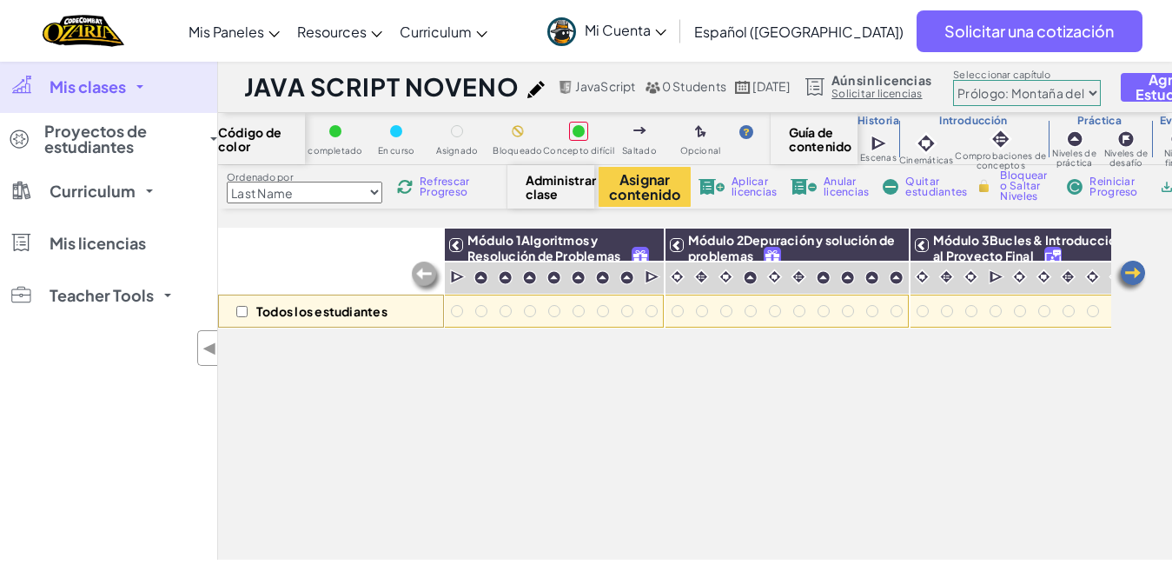
click at [540, 94] on img at bounding box center [535, 89] width 17 height 17
select select "javascript"
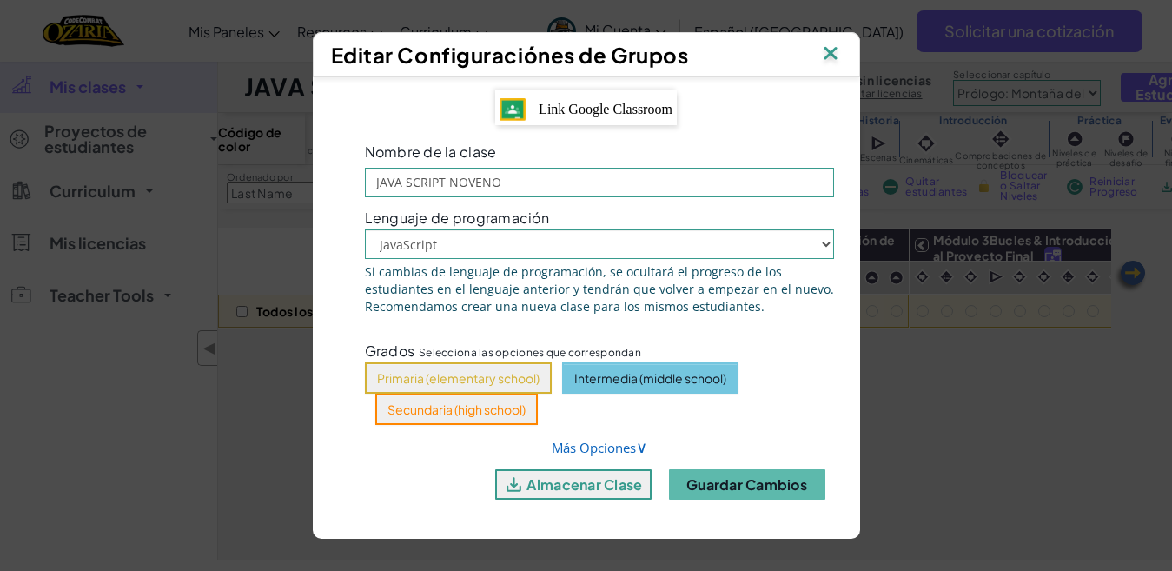
click at [831, 60] on img at bounding box center [830, 55] width 23 height 26
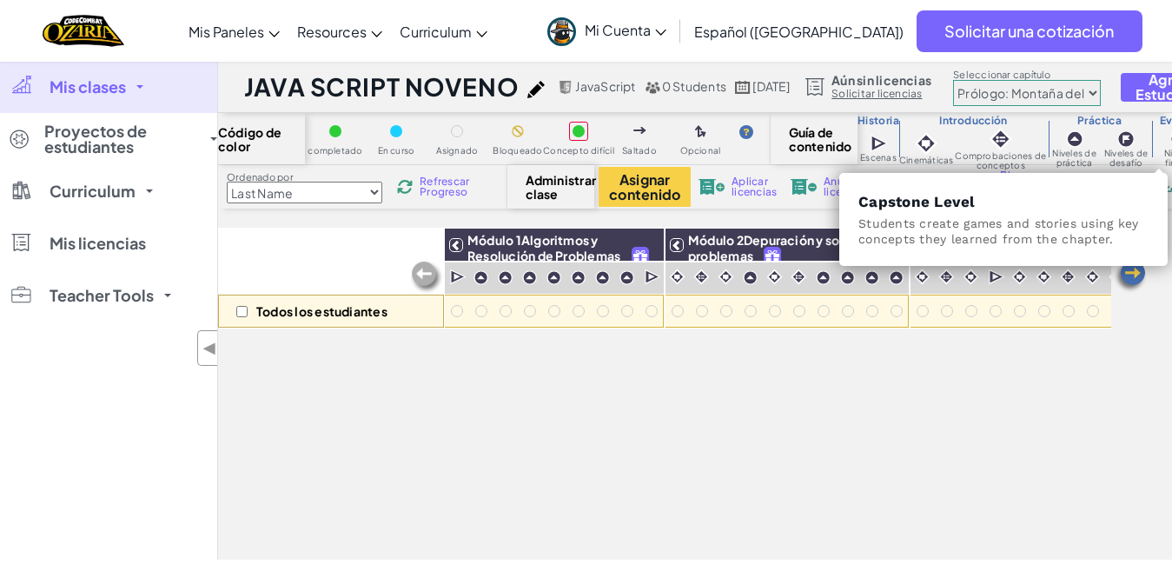
click at [1165, 144] on div "Niveles finales" at bounding box center [1179, 148] width 56 height 41
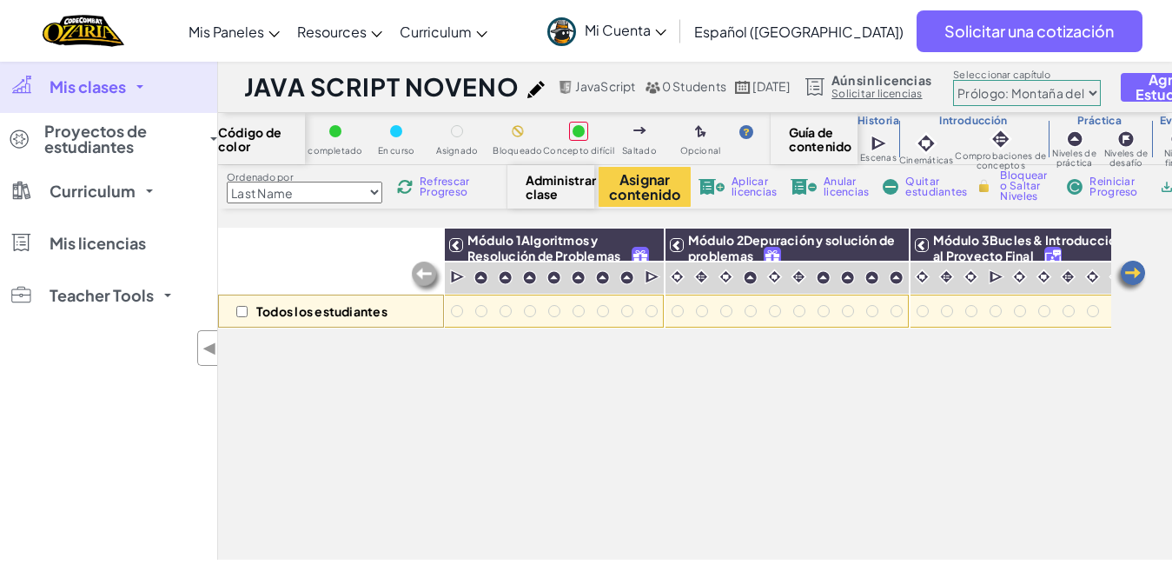
click at [1165, 144] on div "Niveles finales" at bounding box center [1179, 148] width 56 height 41
click at [920, 191] on span "Quitar estudiantes" at bounding box center [936, 186] width 62 height 21
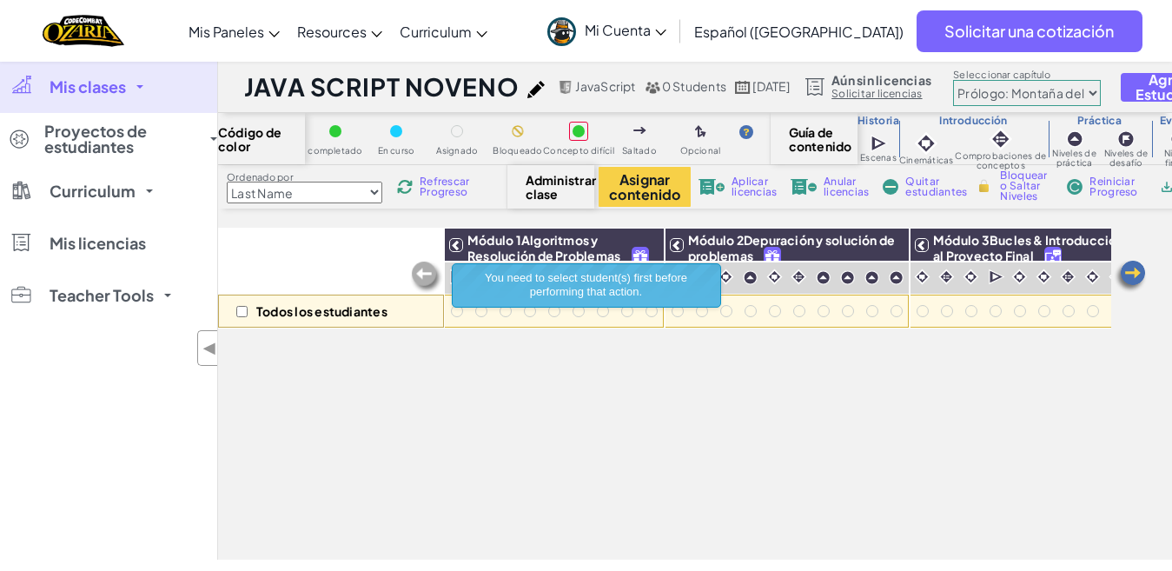
click at [113, 97] on link "Mis clases" at bounding box center [108, 87] width 217 height 52
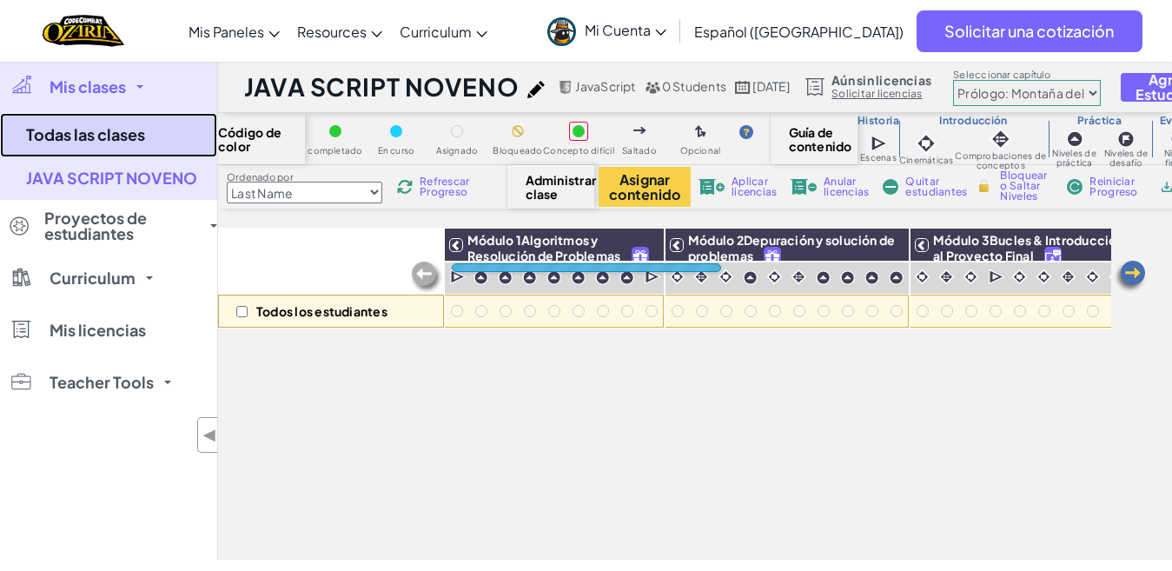
click at [73, 141] on link "Todas las clases" at bounding box center [108, 135] width 217 height 44
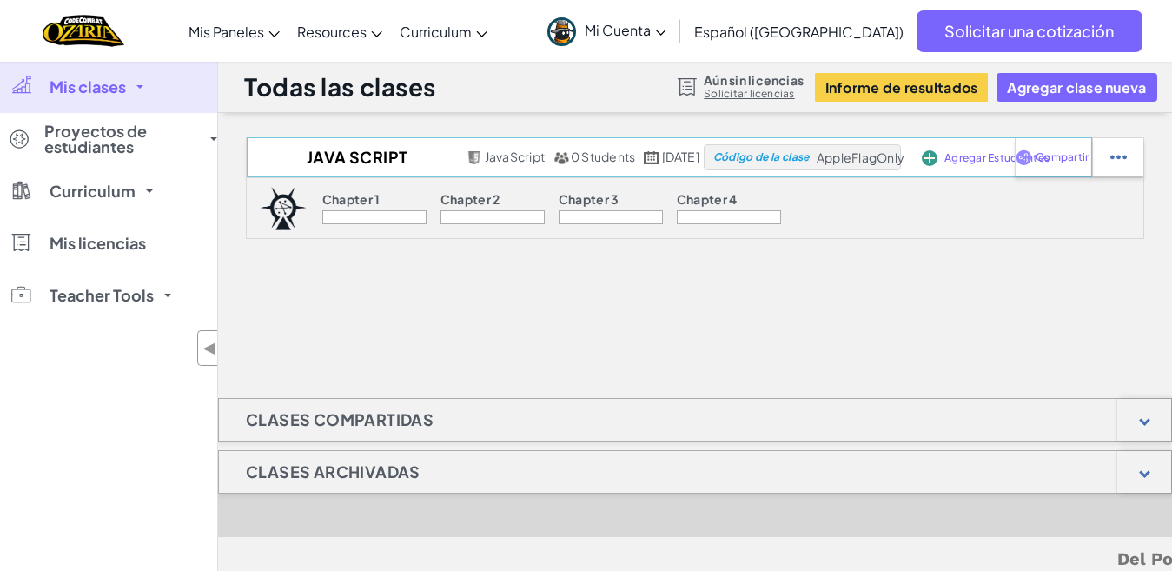
click at [991, 163] on span "Agregar Estudiantes" at bounding box center [996, 158] width 105 height 10
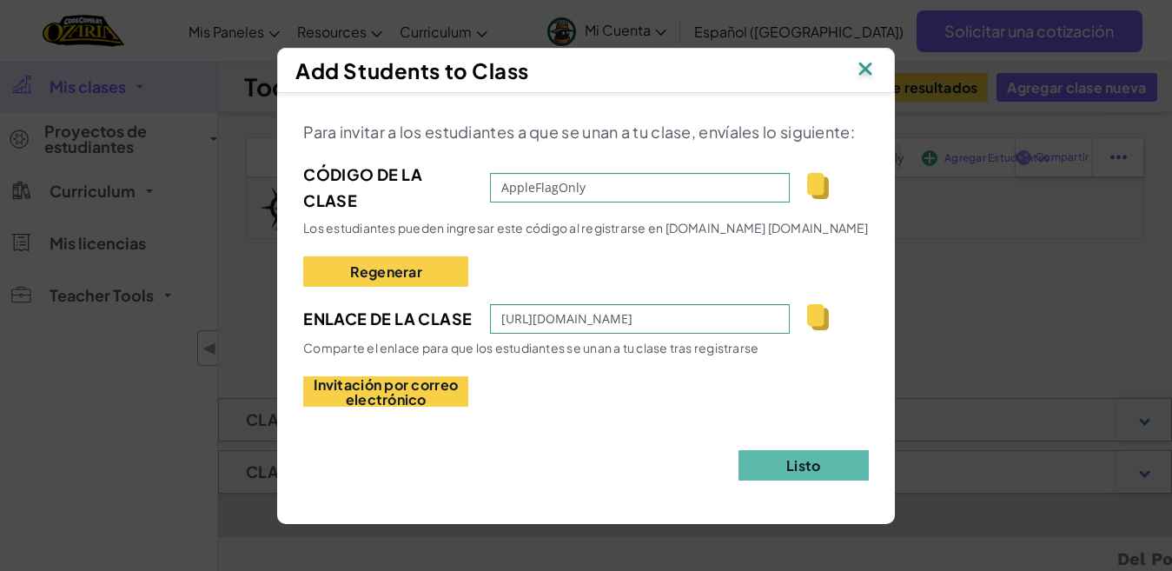
click at [857, 69] on img at bounding box center [865, 70] width 23 height 26
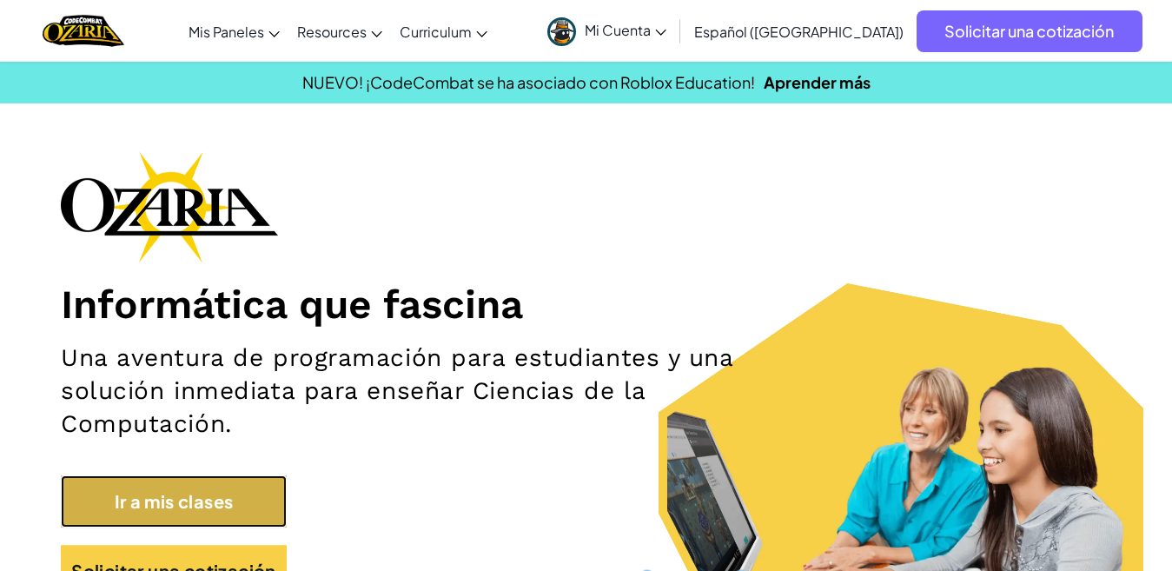
click at [194, 500] on link "Ir a mis clases" at bounding box center [174, 501] width 226 height 52
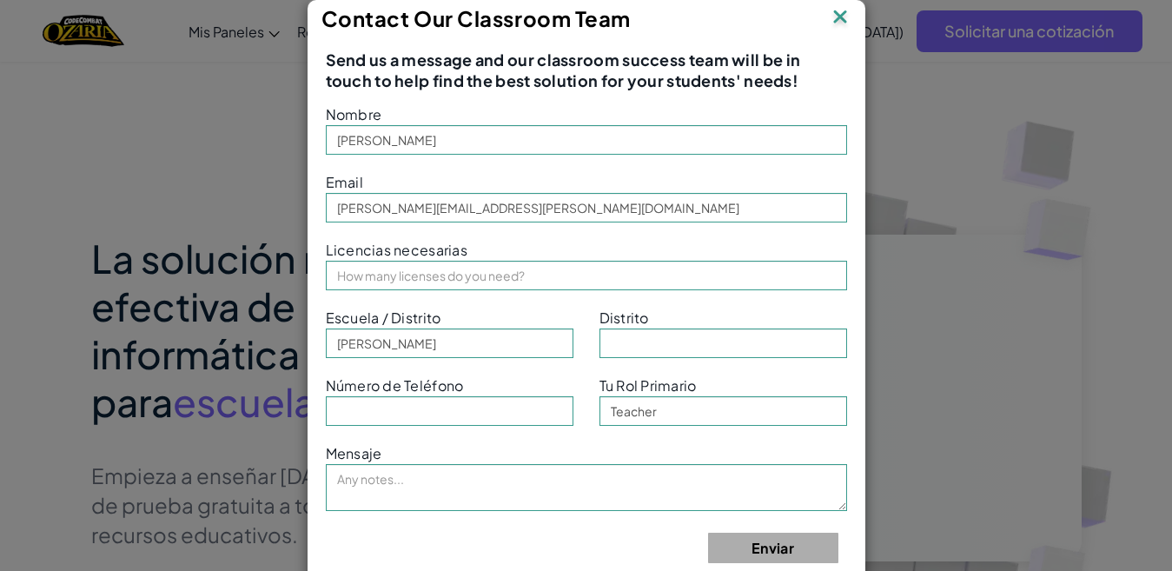
click at [1042, 19] on div "Contact Our Classroom Team Send us a message and our classroom success team wil…" at bounding box center [586, 285] width 1172 height 571
